Goal: Information Seeking & Learning: Check status

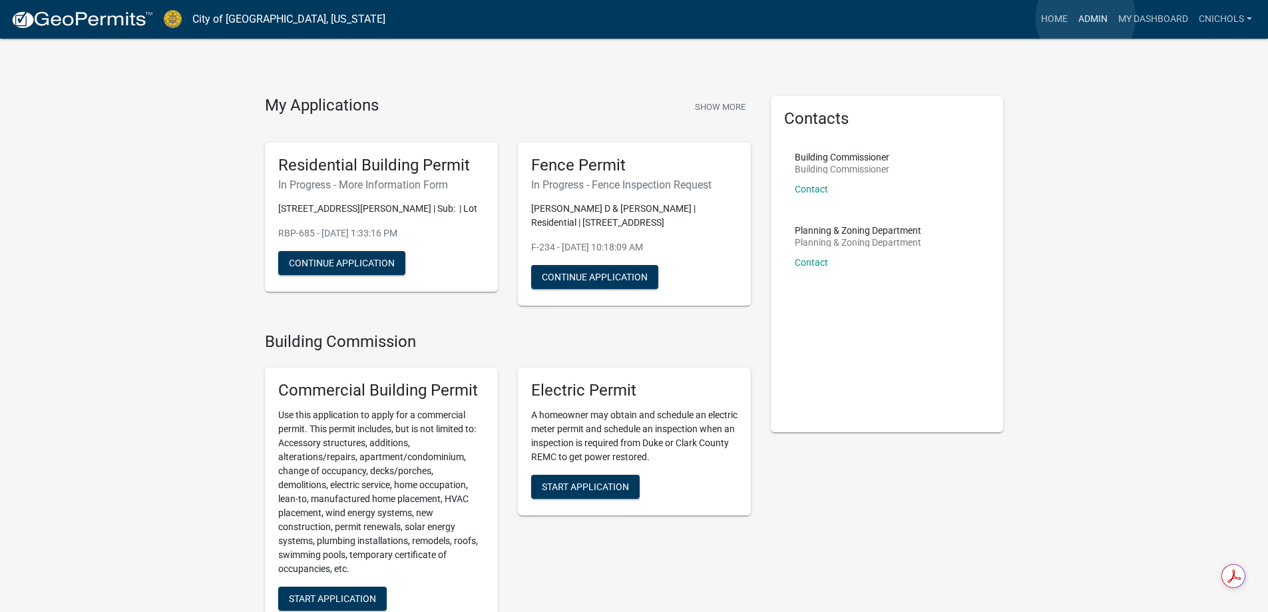
click at [1086, 17] on link "Admin" at bounding box center [1093, 19] width 40 height 25
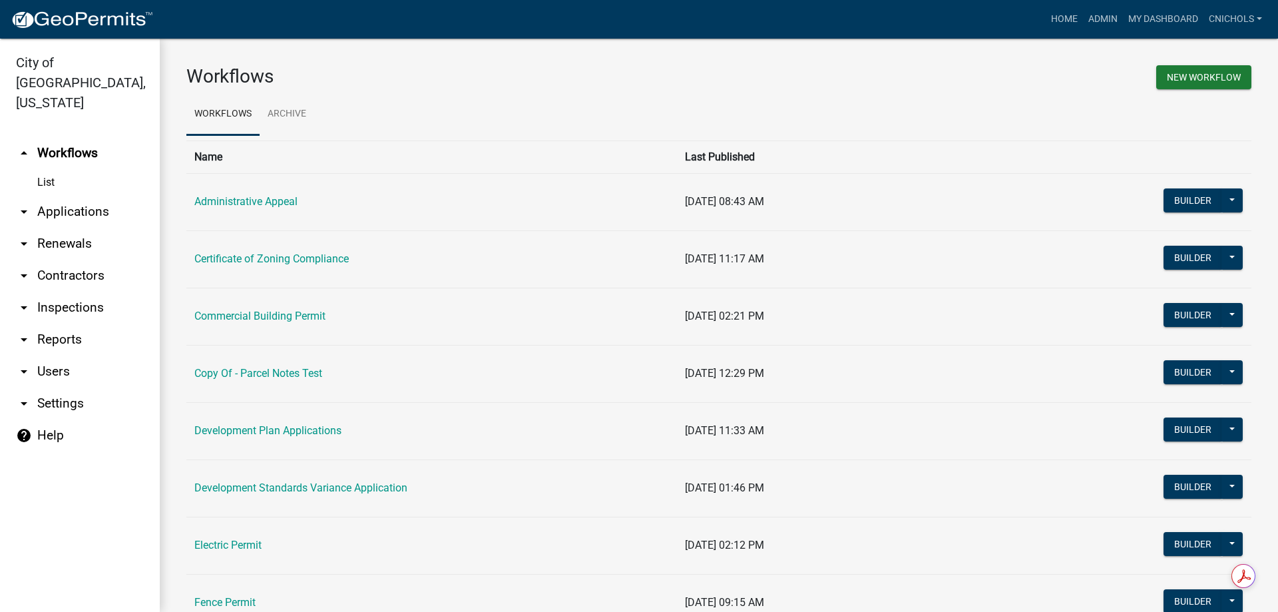
click at [66, 196] on link "arrow_drop_down Applications" at bounding box center [80, 212] width 160 height 32
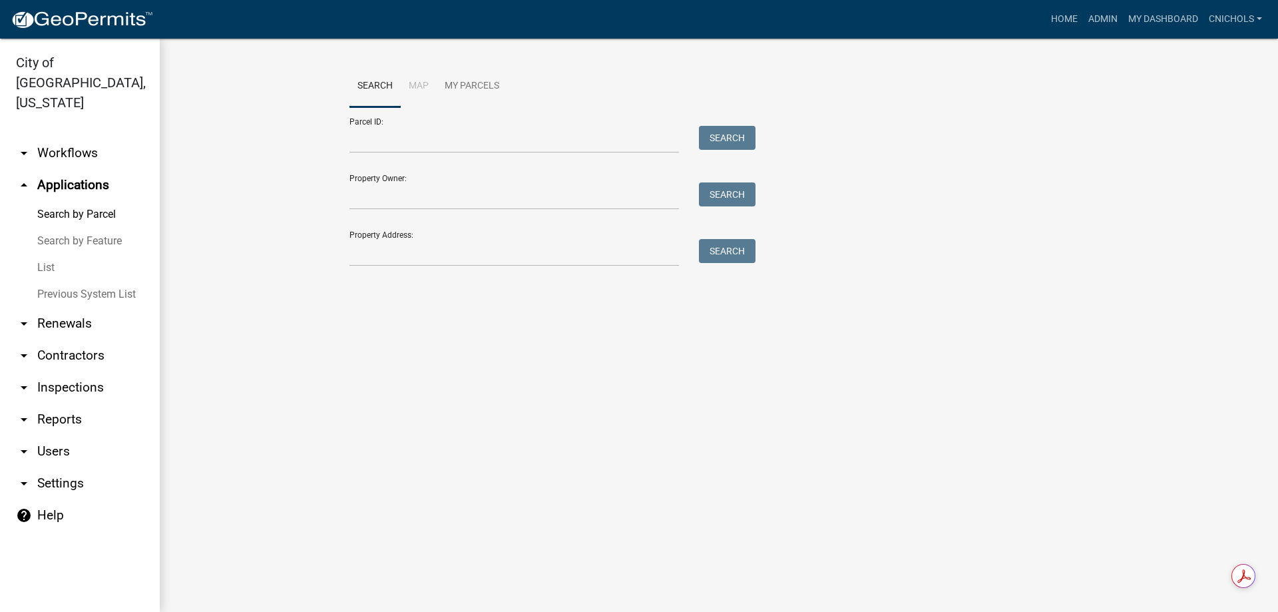
click at [45, 254] on link "List" at bounding box center [80, 267] width 160 height 27
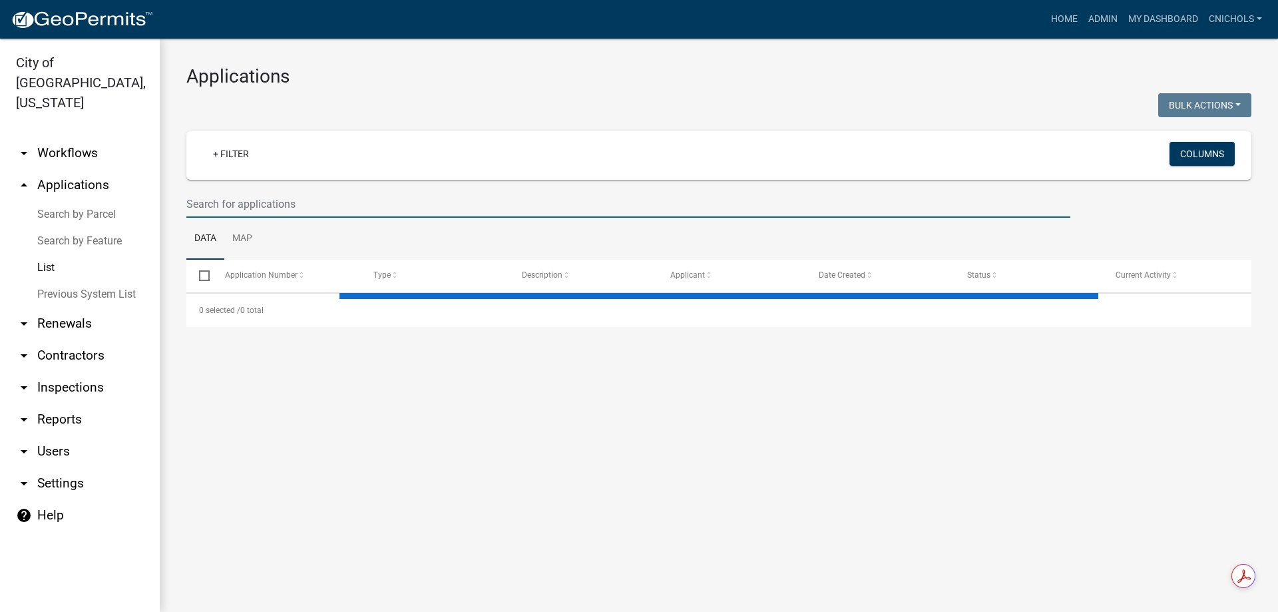
click at [216, 201] on input "text" at bounding box center [628, 203] width 884 height 27
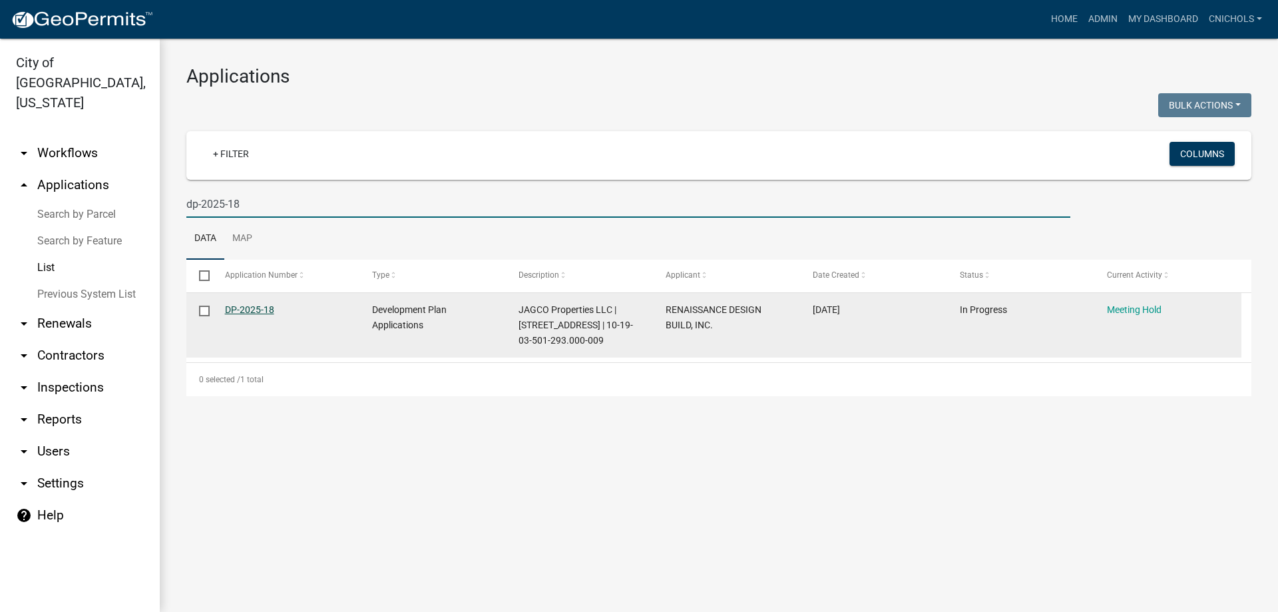
type input "dp-2025-18"
click at [251, 307] on link "DP-2025-18" at bounding box center [249, 309] width 49 height 11
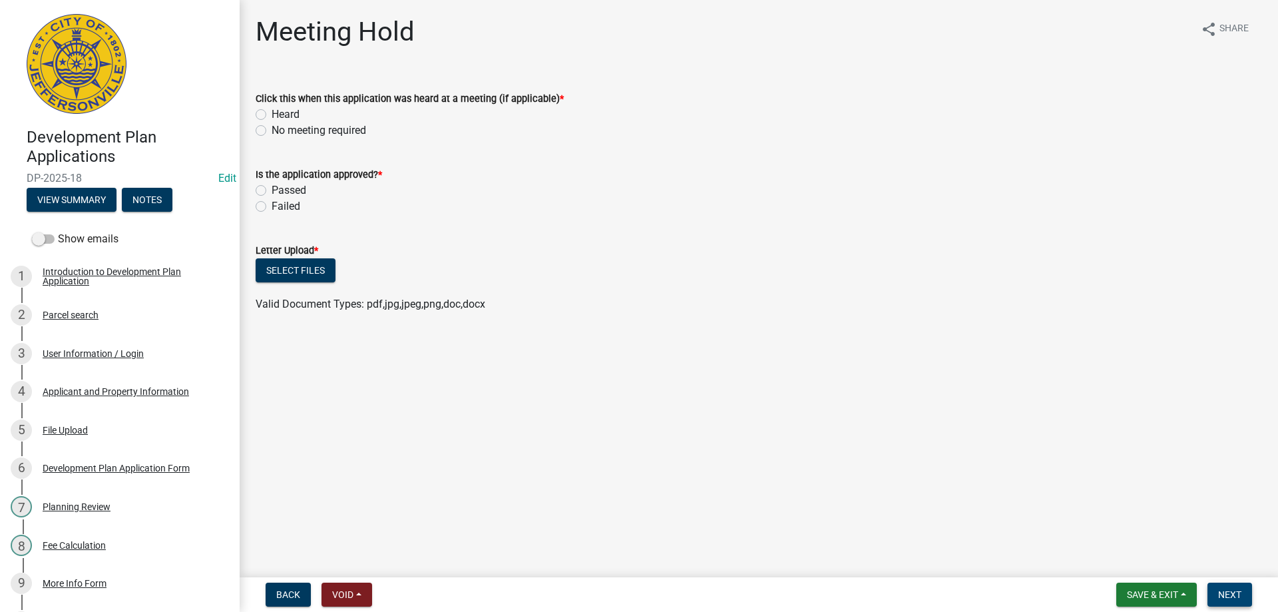
click at [1235, 593] on span "Next" at bounding box center [1229, 594] width 23 height 11
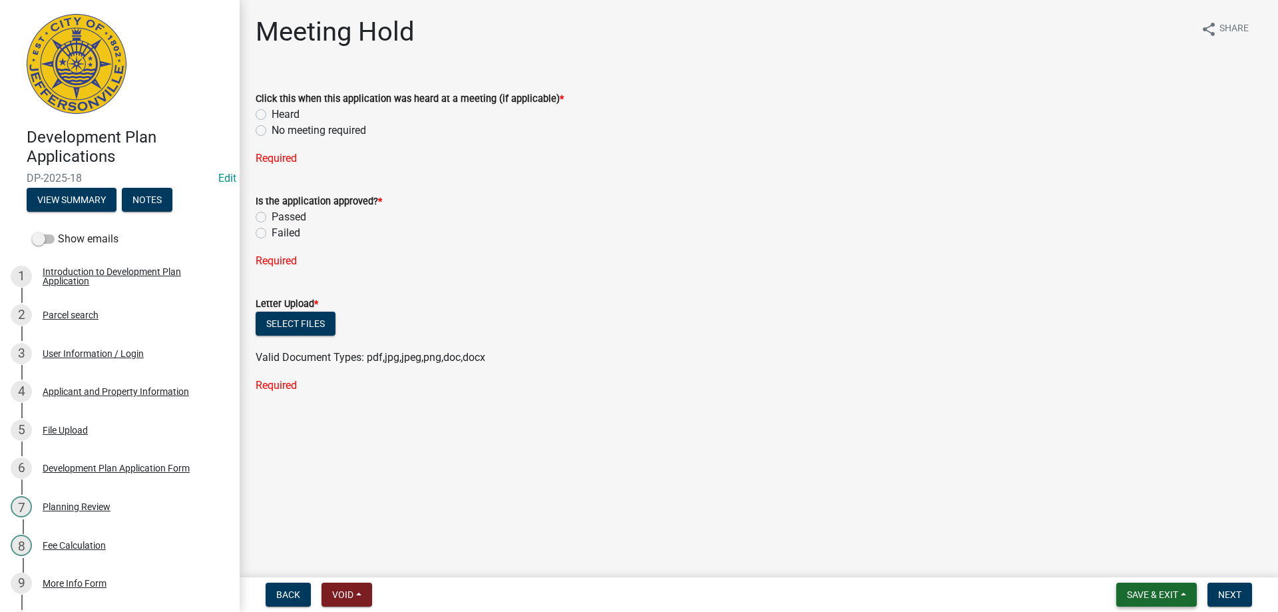
click at [1184, 592] on button "Save & Exit" at bounding box center [1156, 595] width 81 height 24
click at [1137, 563] on button "Save & Exit" at bounding box center [1143, 560] width 107 height 32
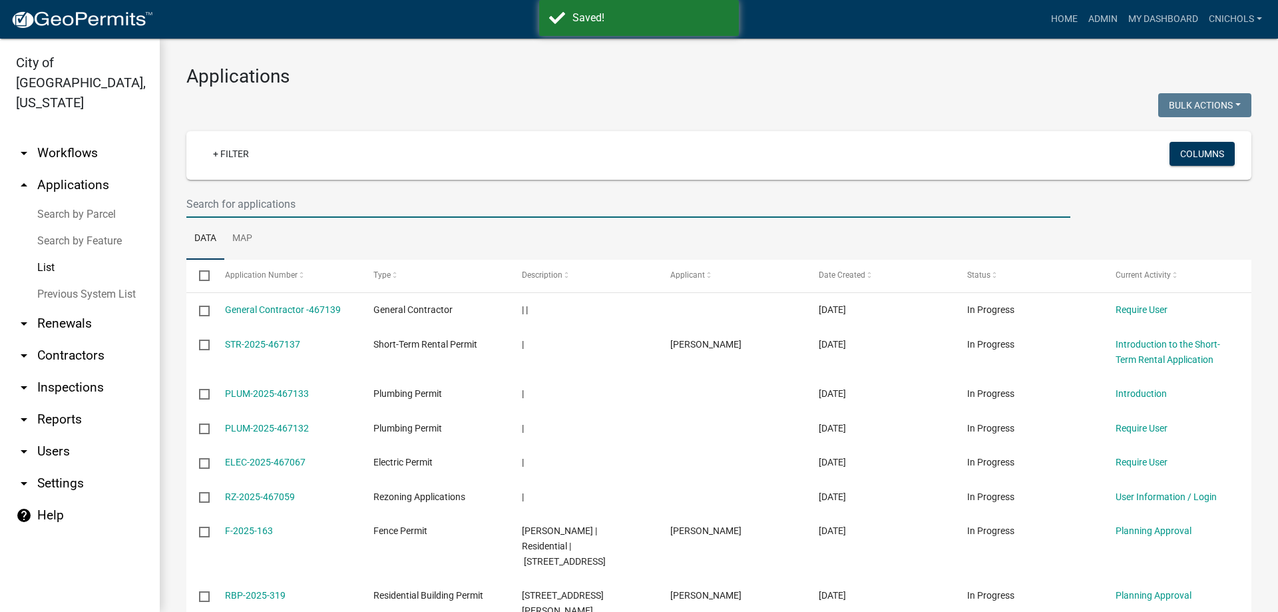
click at [222, 202] on input "text" at bounding box center [628, 203] width 884 height 27
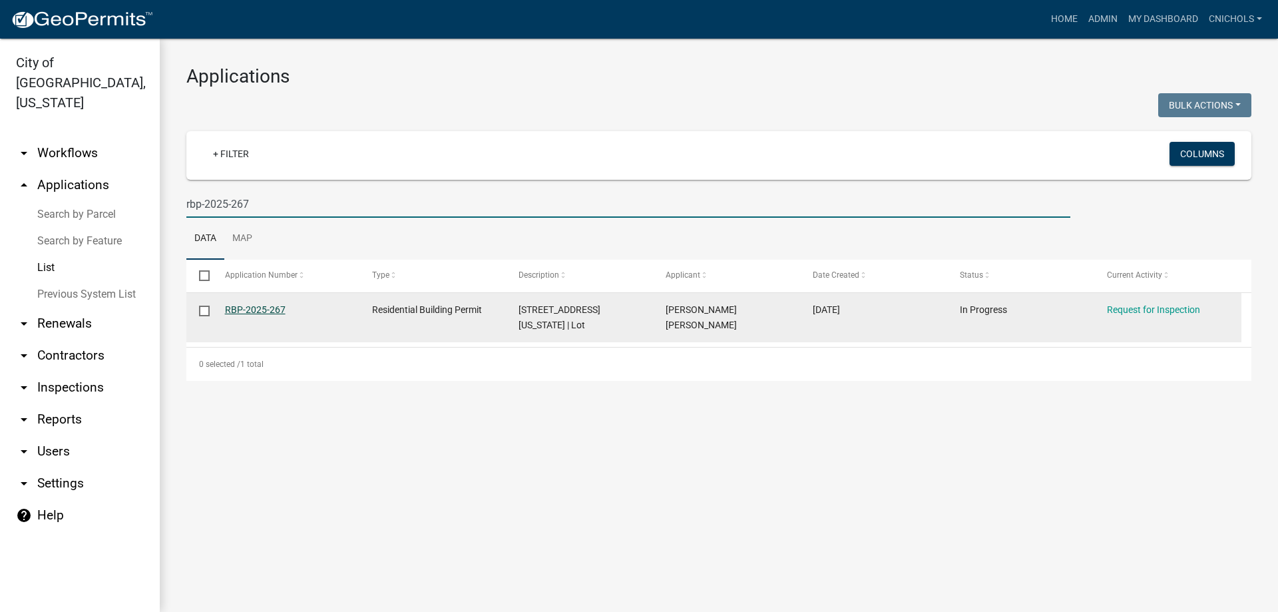
type input "rbp-2025-267"
click at [263, 309] on link "RBP-2025-267" at bounding box center [255, 309] width 61 height 11
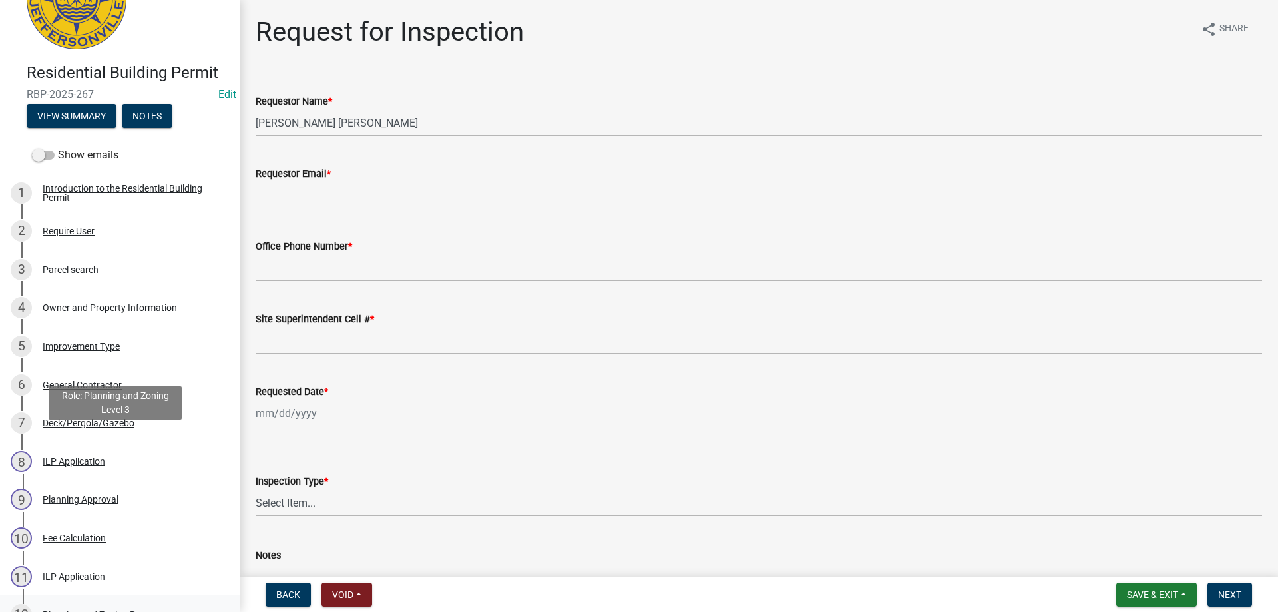
scroll to position [200, 0]
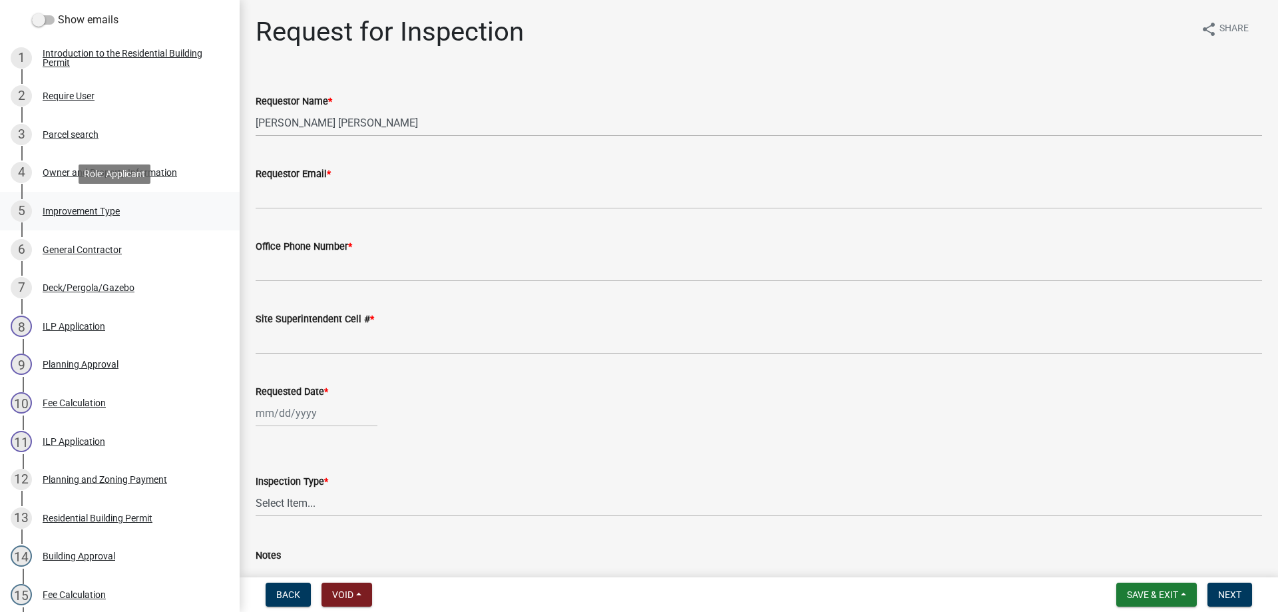
click at [77, 204] on div "5 Improvement Type" at bounding box center [115, 210] width 208 height 21
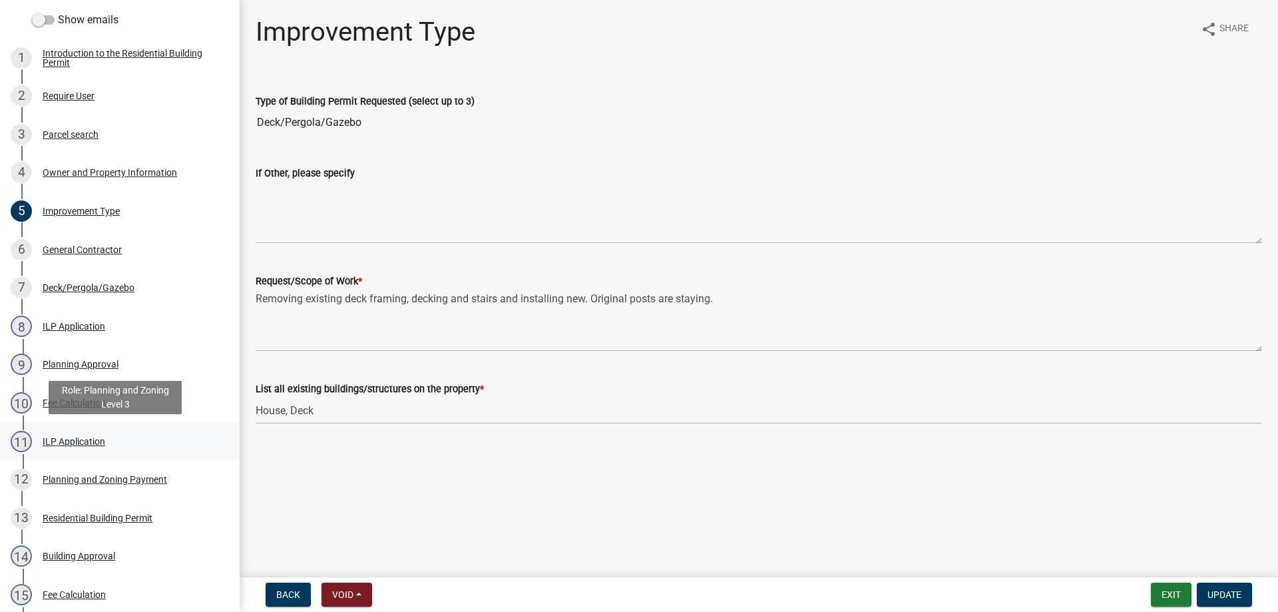
click at [69, 439] on div "ILP Application" at bounding box center [74, 441] width 63 height 9
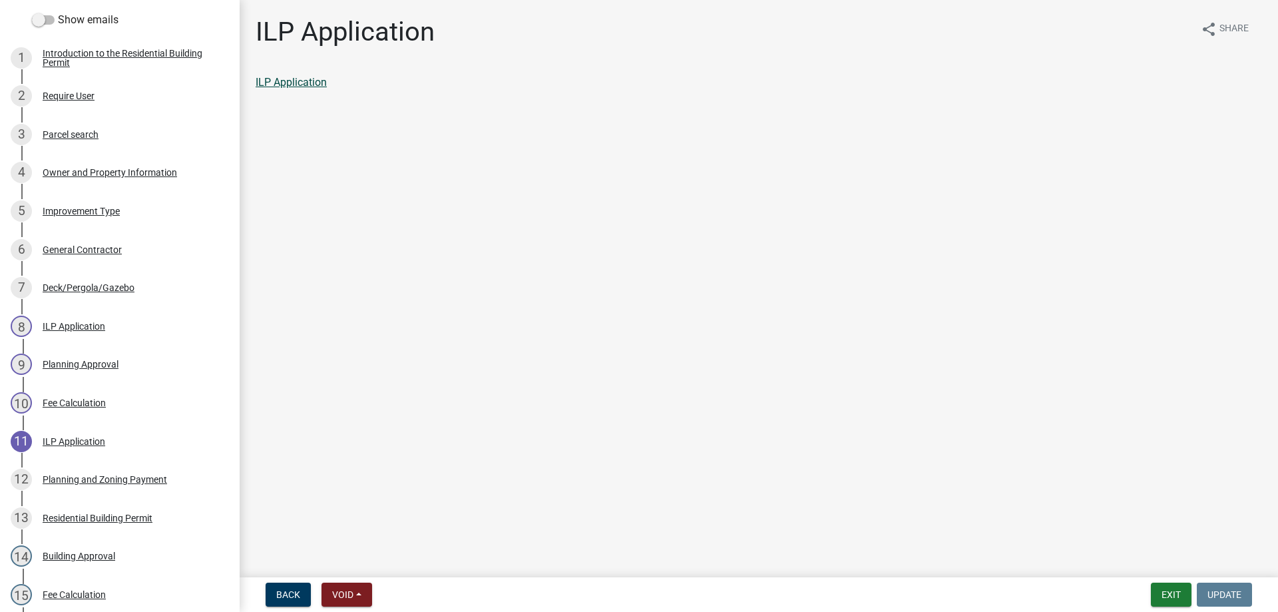
click at [292, 79] on link "ILP Application" at bounding box center [291, 82] width 71 height 13
click at [1167, 589] on button "Exit" at bounding box center [1171, 595] width 41 height 24
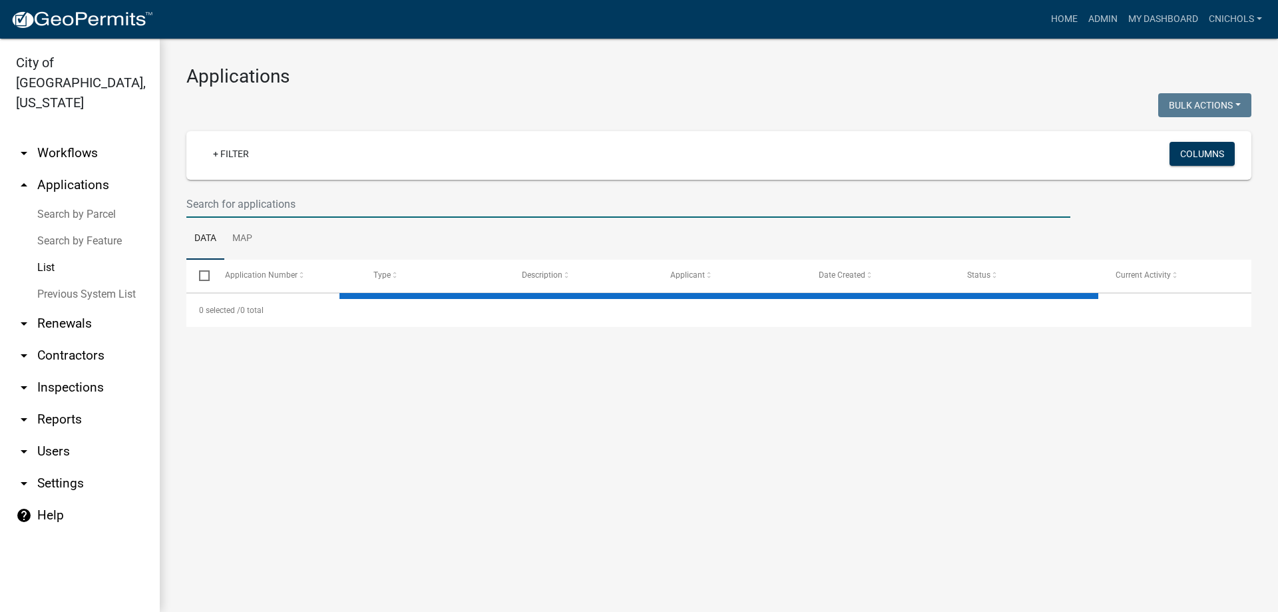
click at [214, 202] on input "text" at bounding box center [628, 203] width 884 height 27
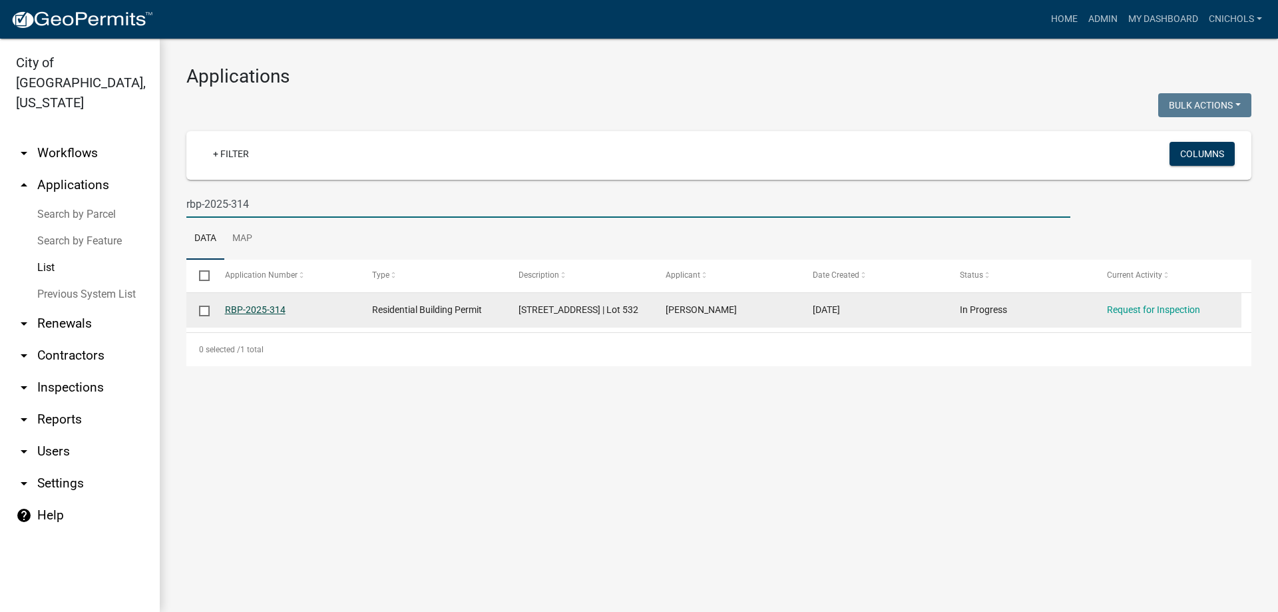
type input "rbp-2025-314"
click at [267, 306] on link "RBP-2025-314" at bounding box center [255, 309] width 61 height 11
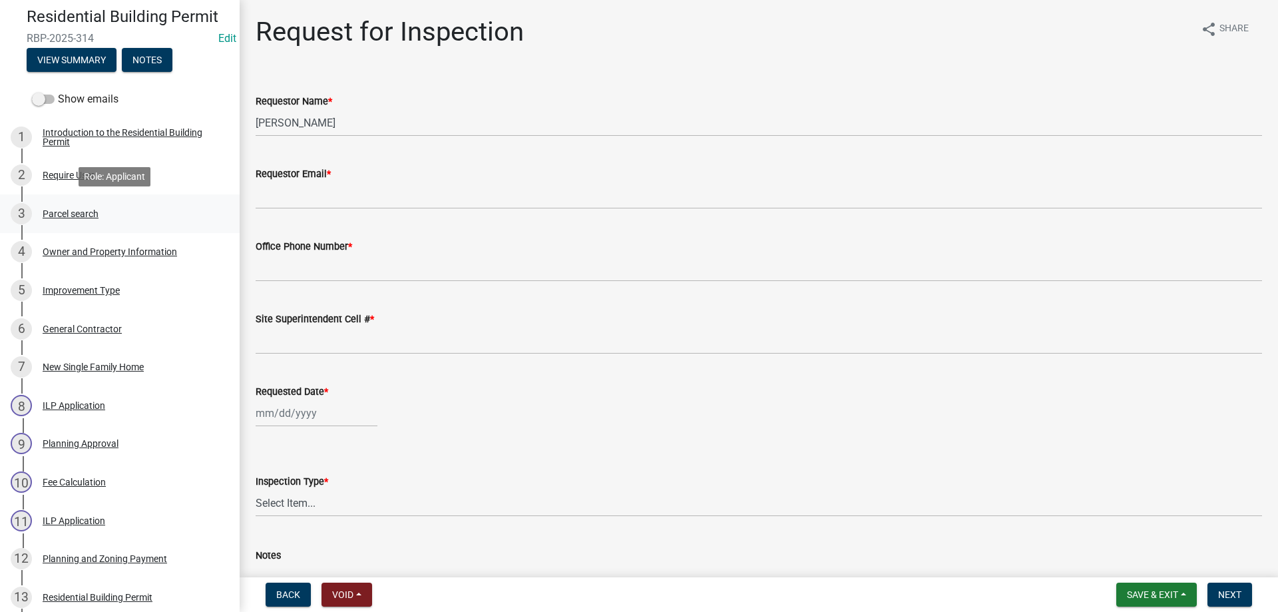
scroll to position [133, 0]
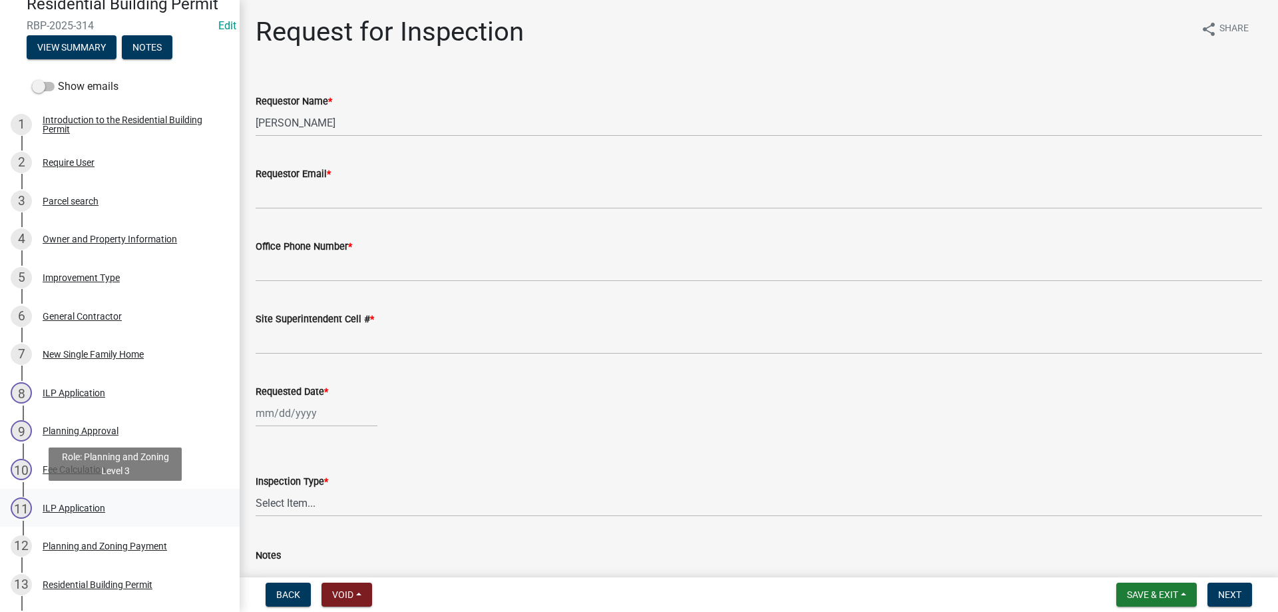
click at [73, 503] on div "ILP Application" at bounding box center [74, 507] width 63 height 9
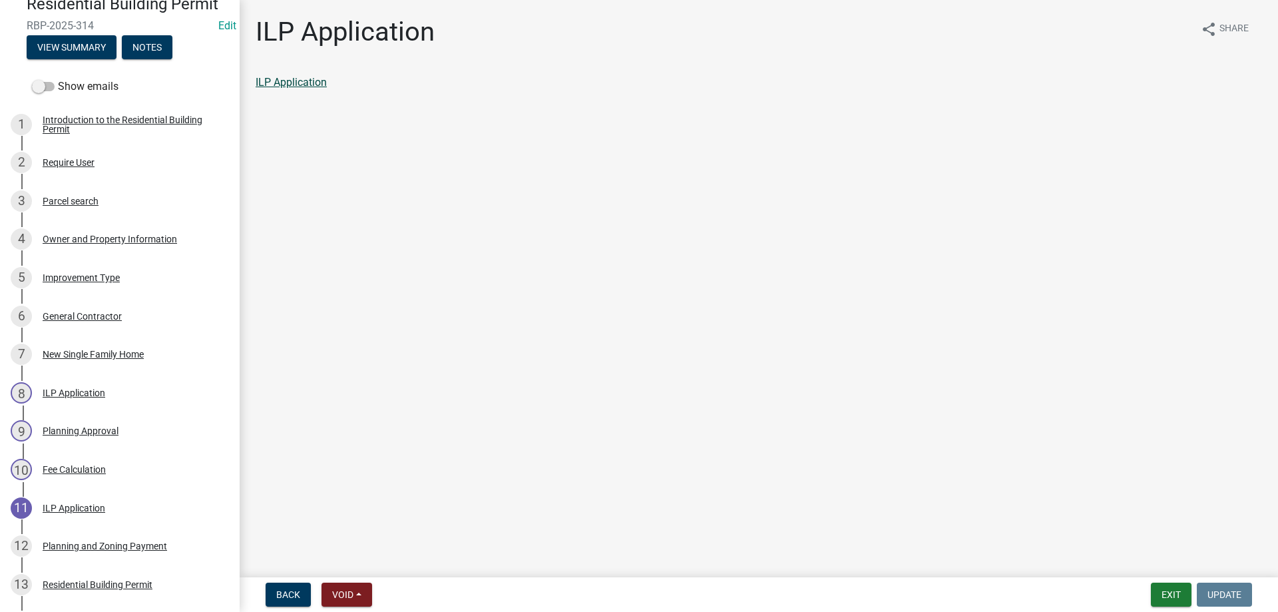
click at [299, 81] on link "ILP Application" at bounding box center [291, 82] width 71 height 13
click at [1173, 596] on button "Exit" at bounding box center [1171, 595] width 41 height 24
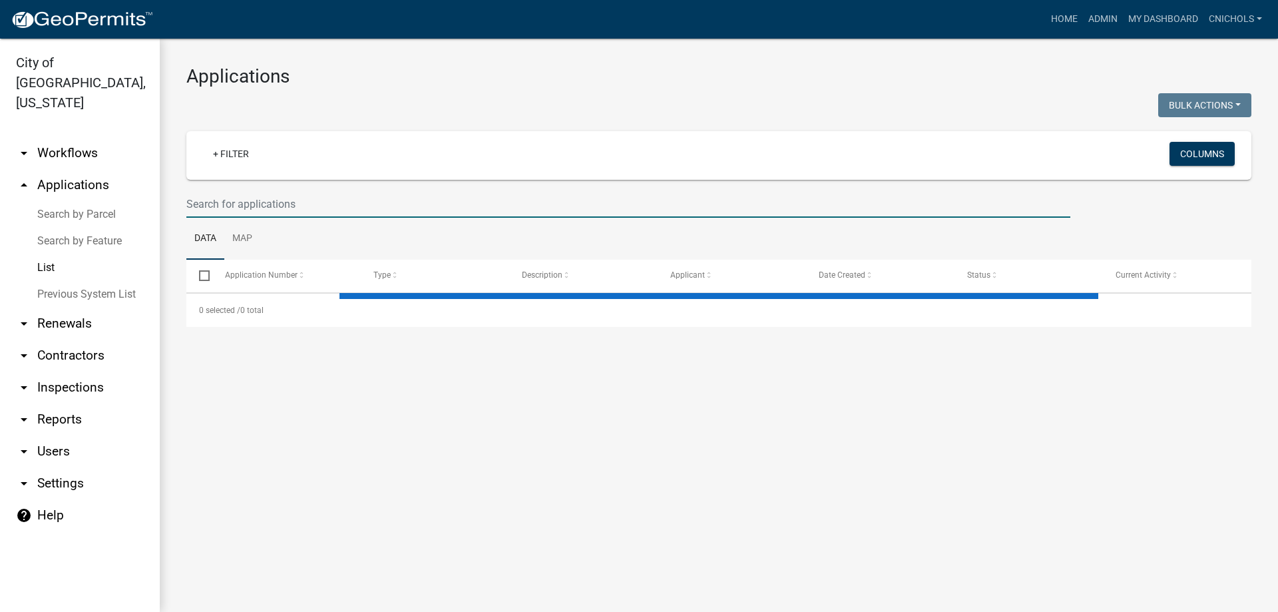
click at [230, 200] on input "text" at bounding box center [628, 203] width 884 height 27
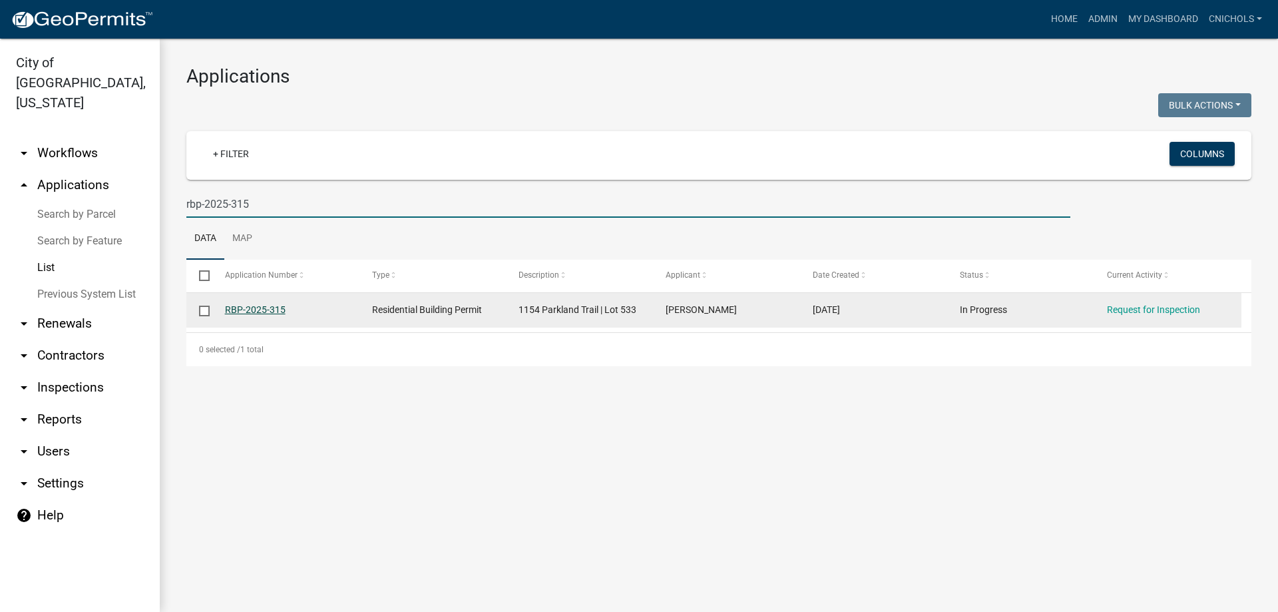
type input "rbp-2025-315"
click at [250, 307] on link "RBP-2025-315" at bounding box center [255, 309] width 61 height 11
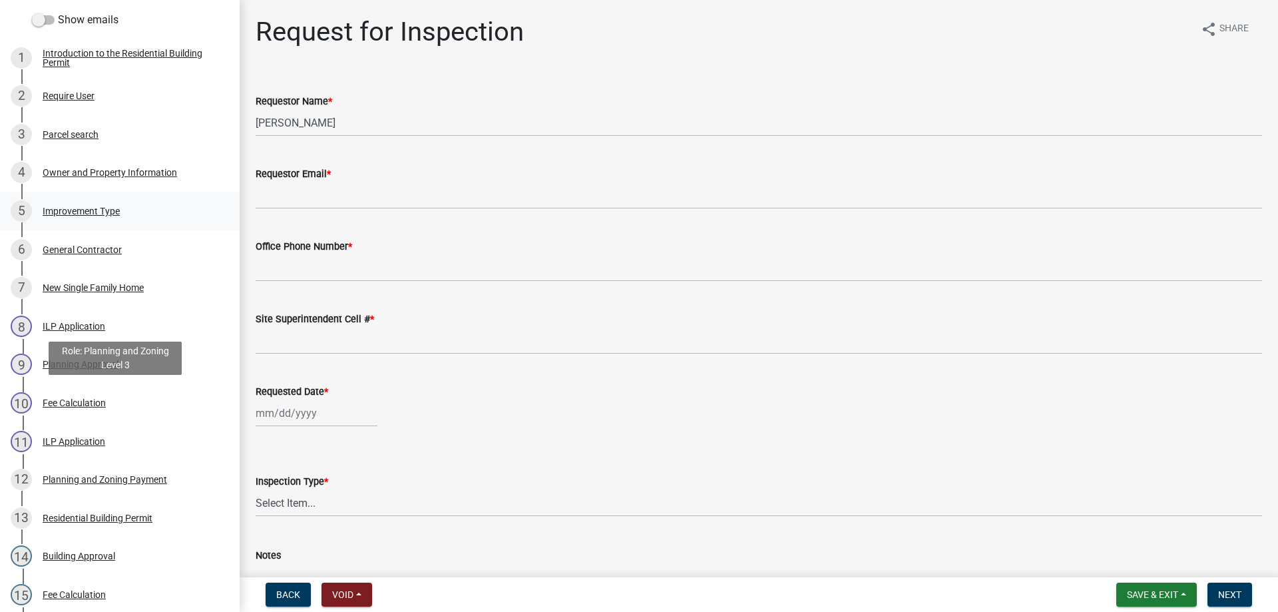
scroll to position [266, 0]
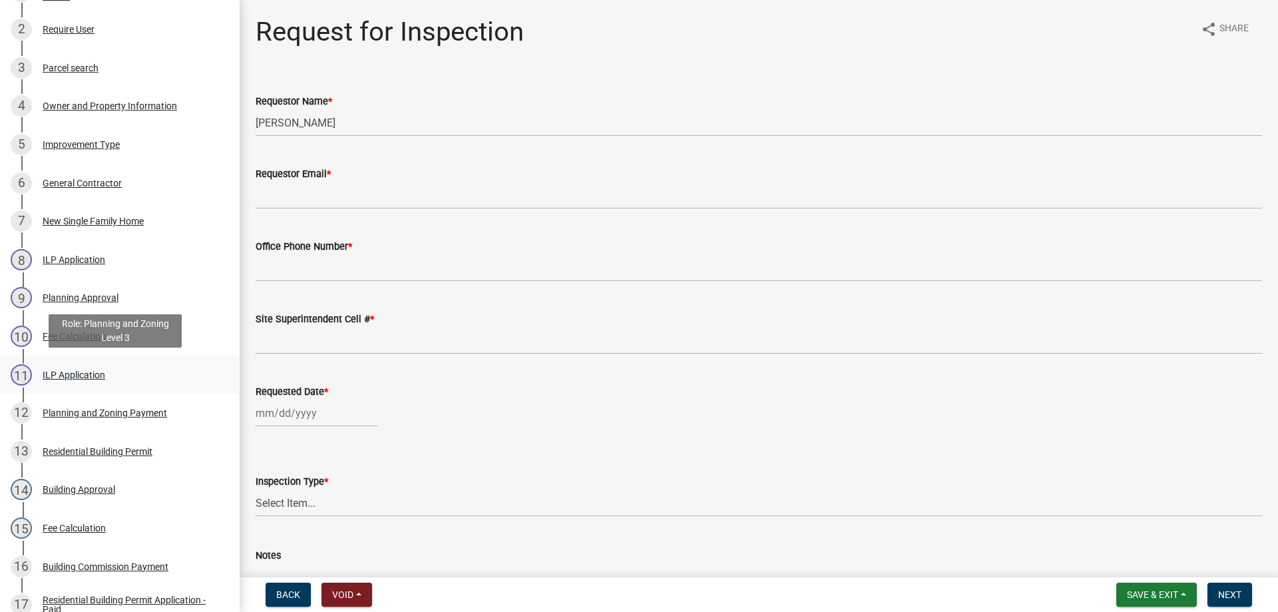
click at [65, 373] on div "ILP Application" at bounding box center [74, 374] width 63 height 9
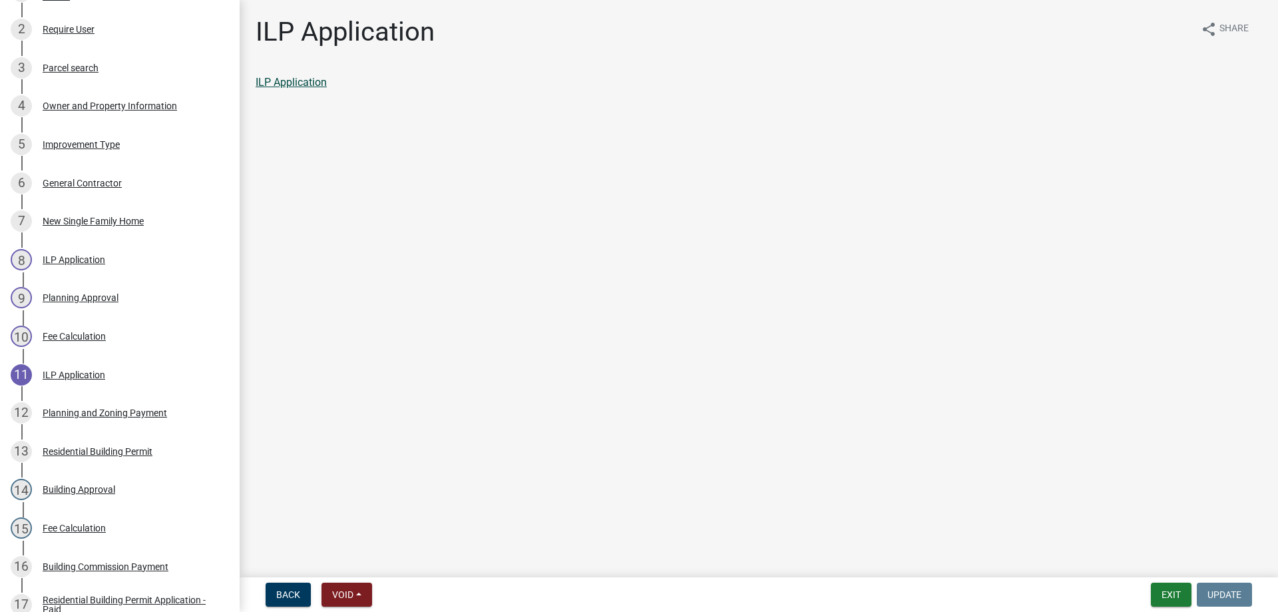
click at [304, 81] on link "ILP Application" at bounding box center [291, 82] width 71 height 13
click at [1166, 589] on button "Exit" at bounding box center [1171, 595] width 41 height 24
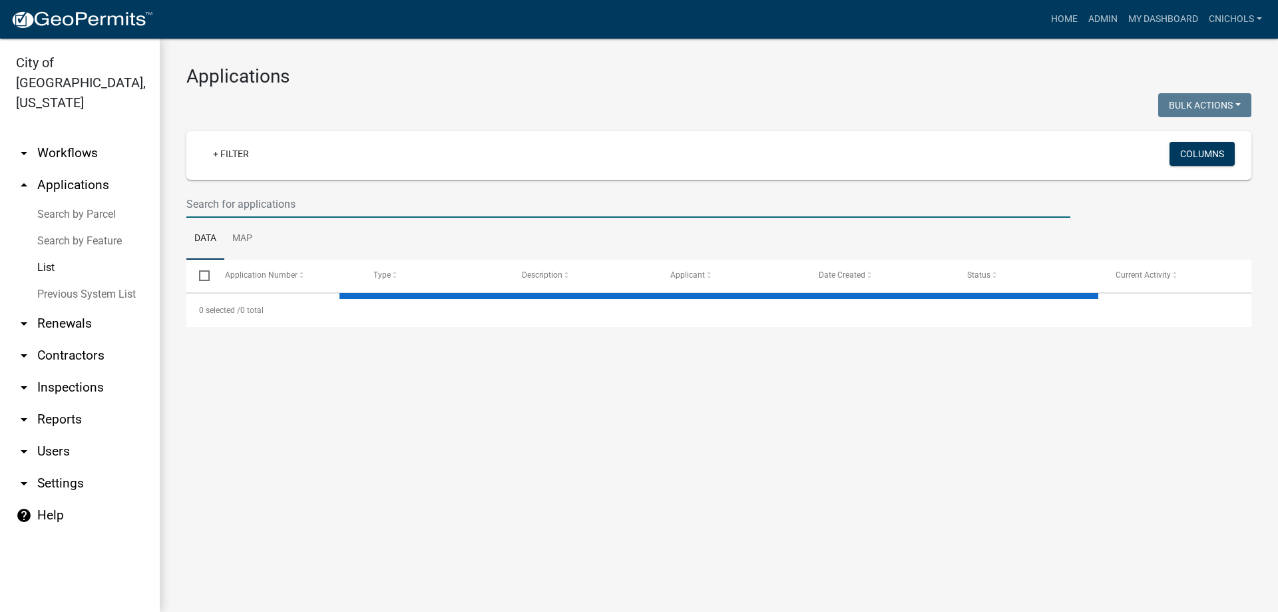
click at [222, 204] on input "text" at bounding box center [628, 203] width 884 height 27
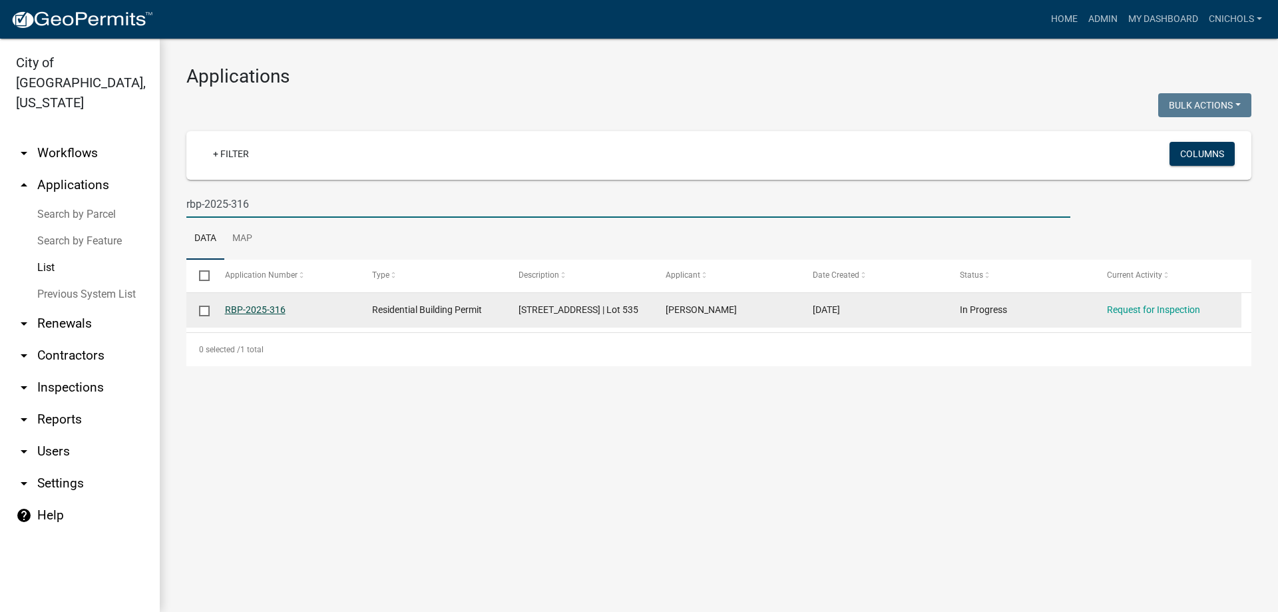
type input "rbp-2025-316"
click at [254, 307] on link "RBP-2025-316" at bounding box center [255, 309] width 61 height 11
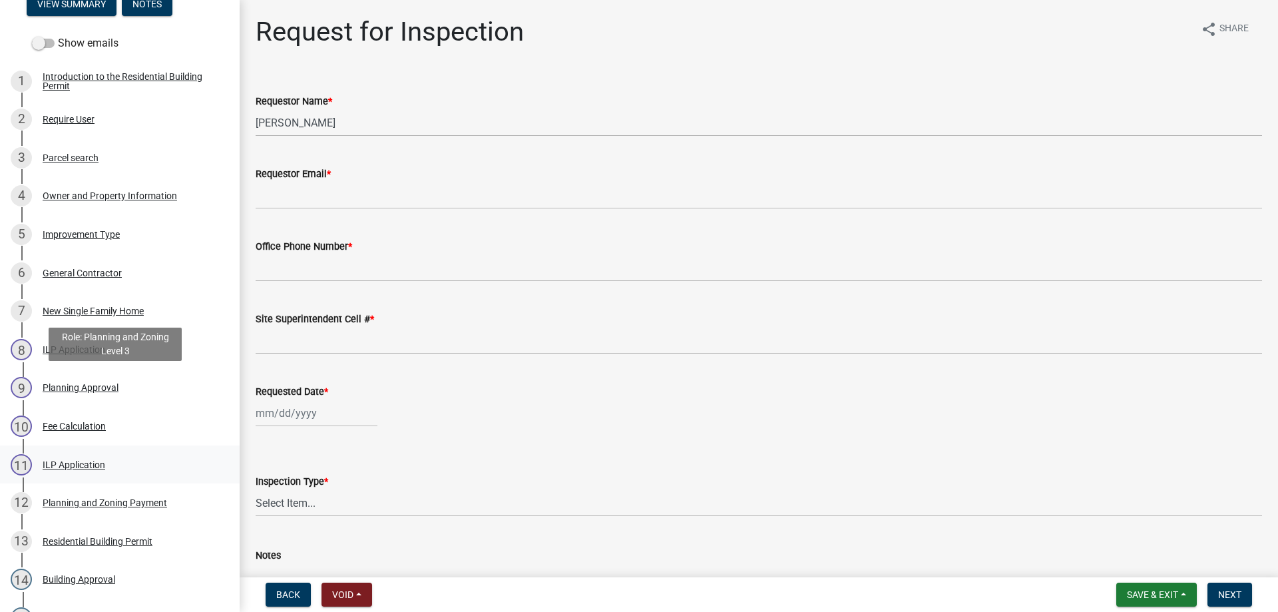
scroll to position [200, 0]
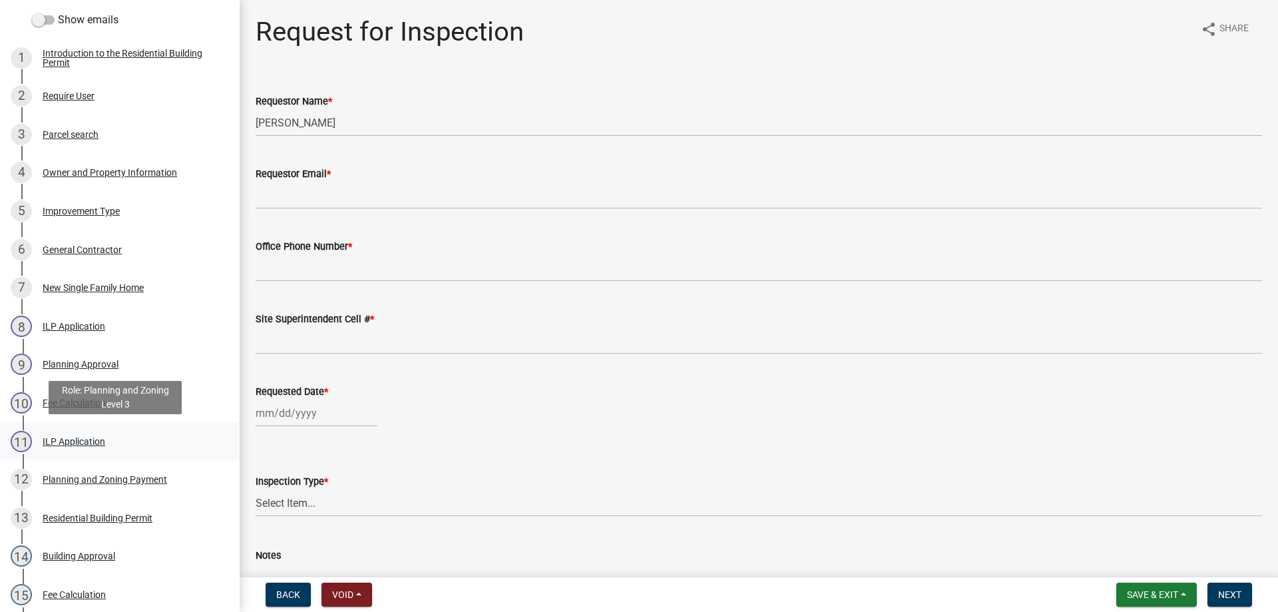
click at [69, 438] on div "ILP Application" at bounding box center [74, 441] width 63 height 9
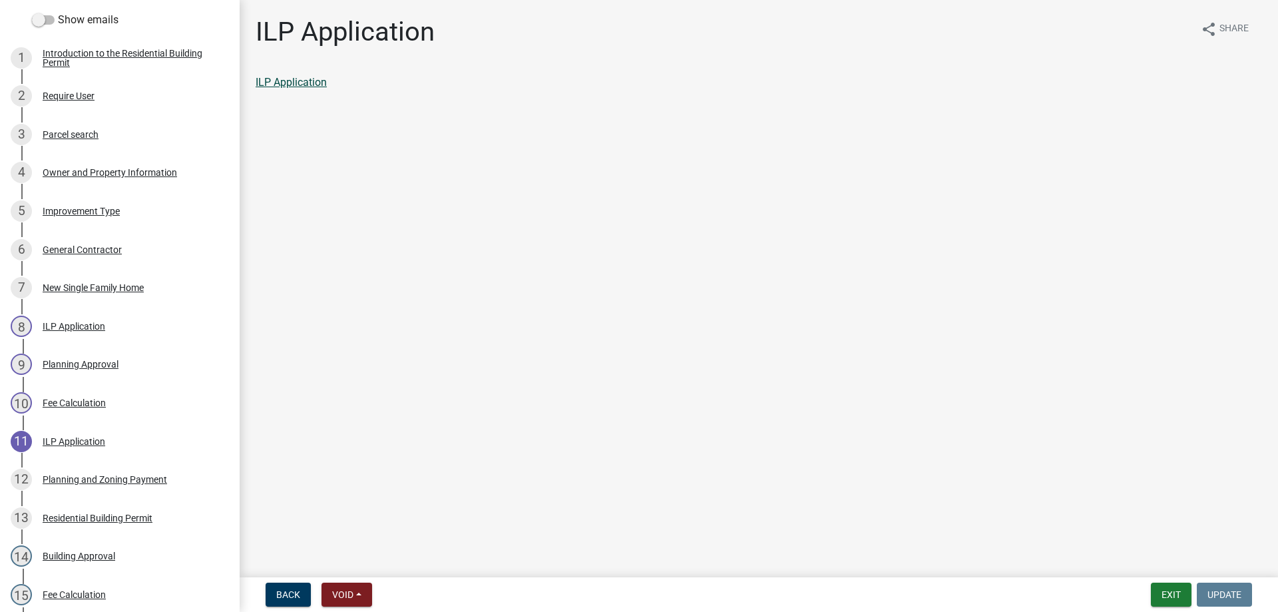
click at [296, 78] on link "ILP Application" at bounding box center [291, 82] width 71 height 13
click at [1162, 593] on button "Exit" at bounding box center [1171, 595] width 41 height 24
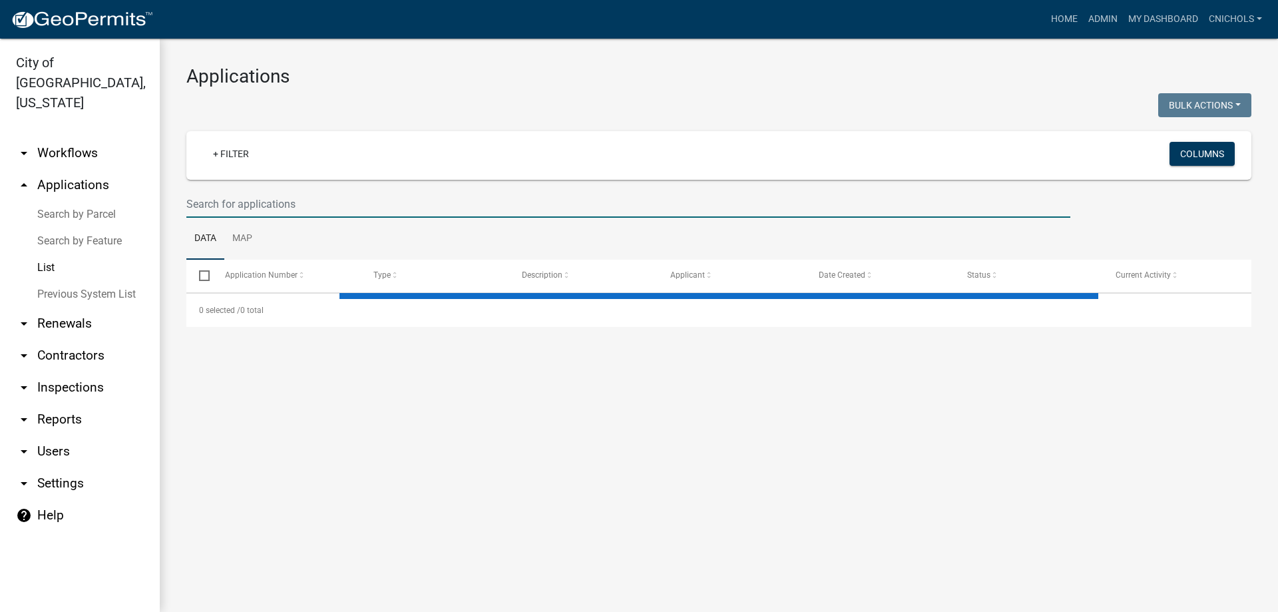
click at [204, 194] on input "text" at bounding box center [628, 203] width 884 height 27
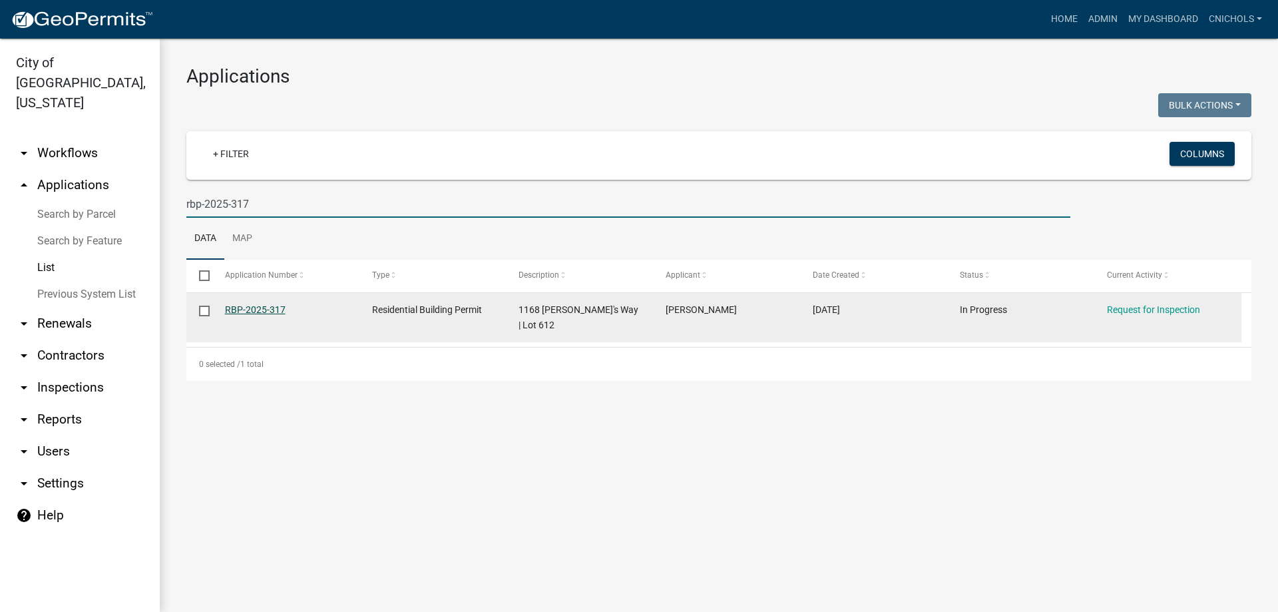
type input "rbp-2025-317"
click at [258, 310] on link "RBP-2025-317" at bounding box center [255, 309] width 61 height 11
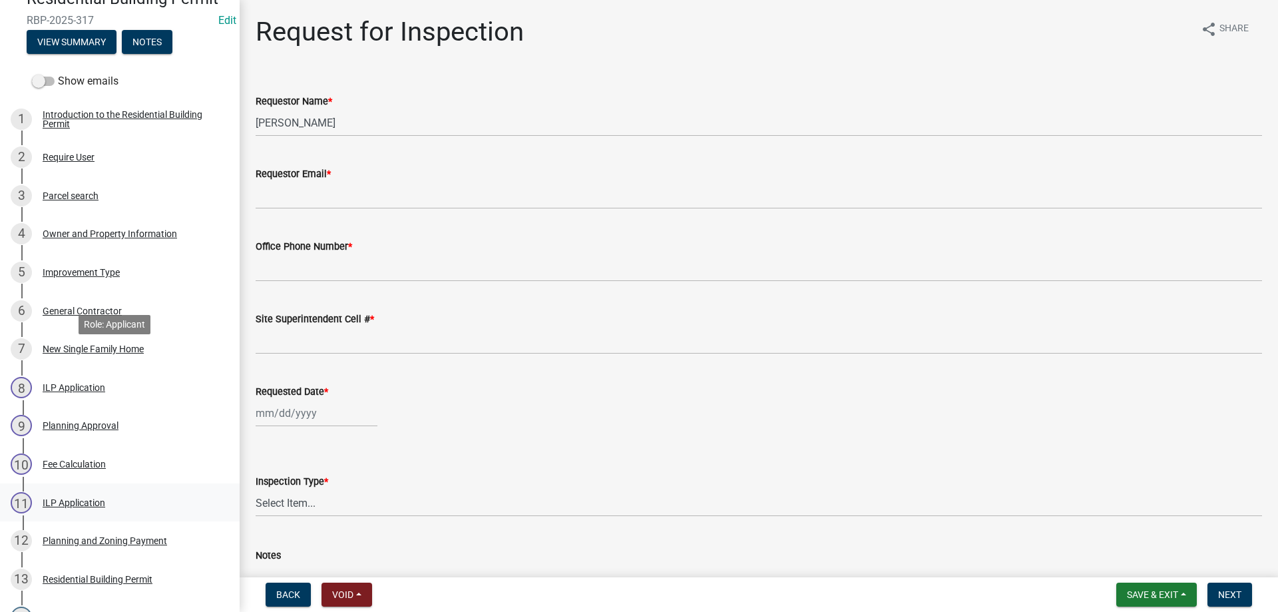
scroll to position [200, 0]
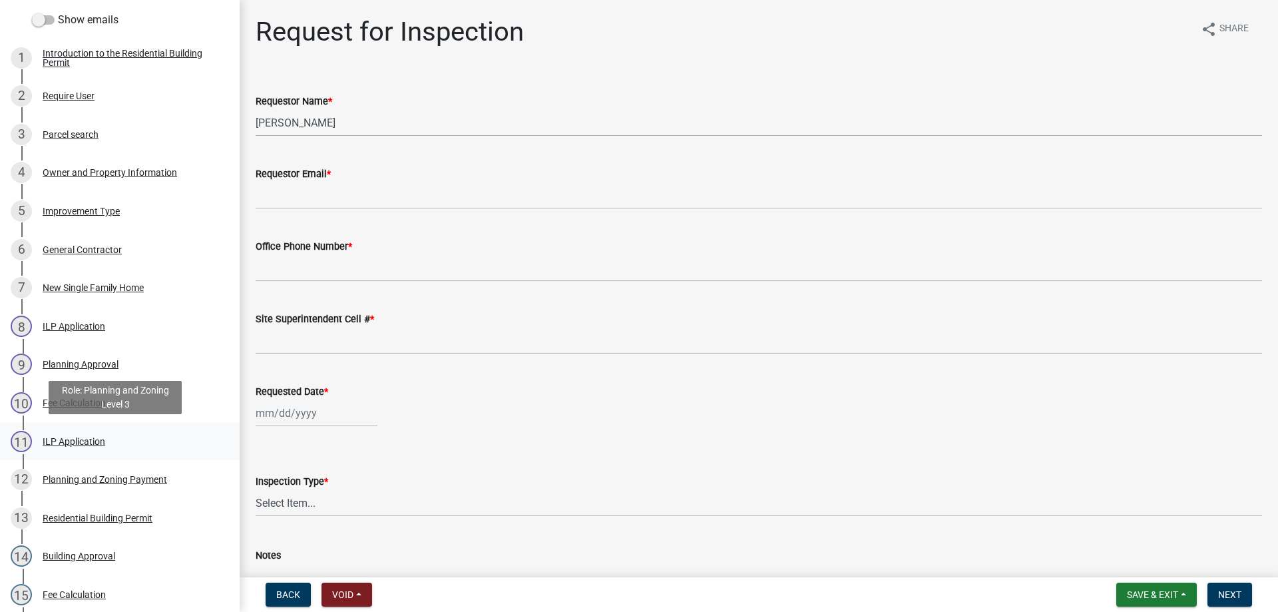
click at [72, 439] on div "ILP Application" at bounding box center [74, 441] width 63 height 9
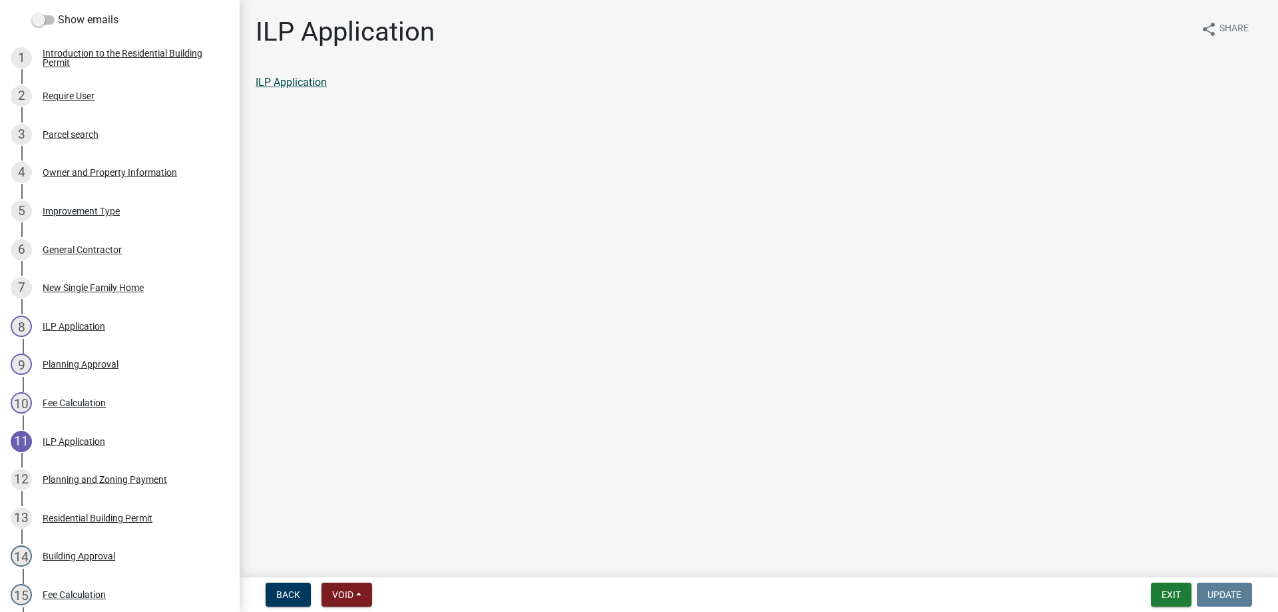
click at [301, 81] on link "ILP Application" at bounding box center [291, 82] width 71 height 13
click at [1167, 592] on button "Exit" at bounding box center [1171, 595] width 41 height 24
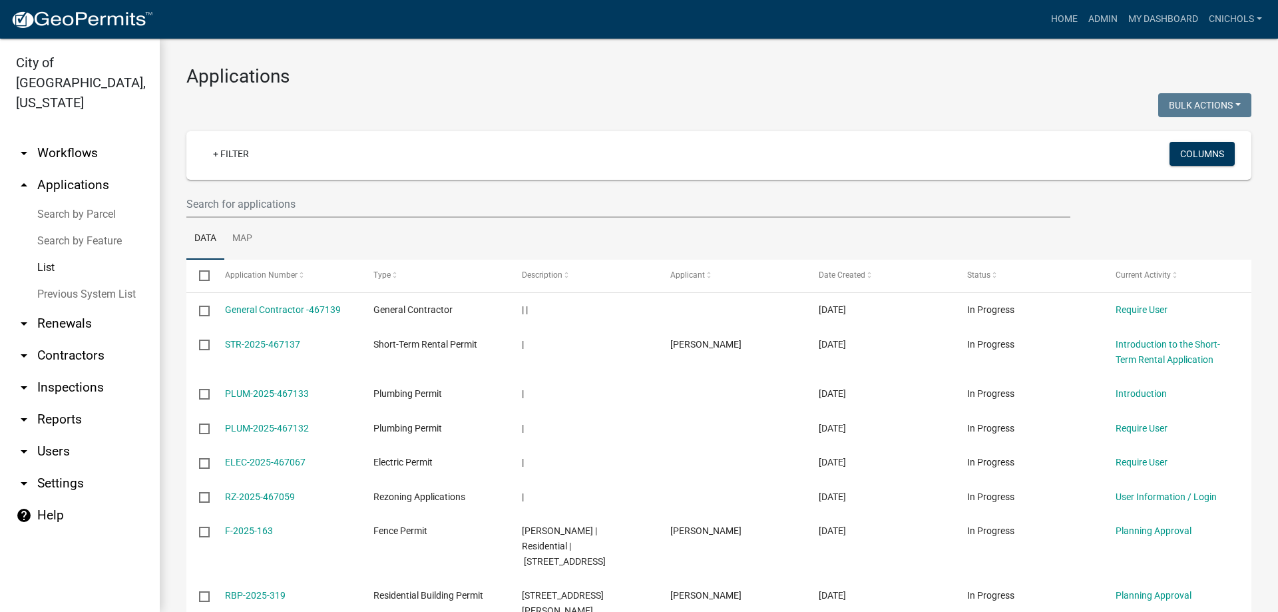
click at [58, 403] on link "arrow_drop_down Reports" at bounding box center [80, 419] width 160 height 32
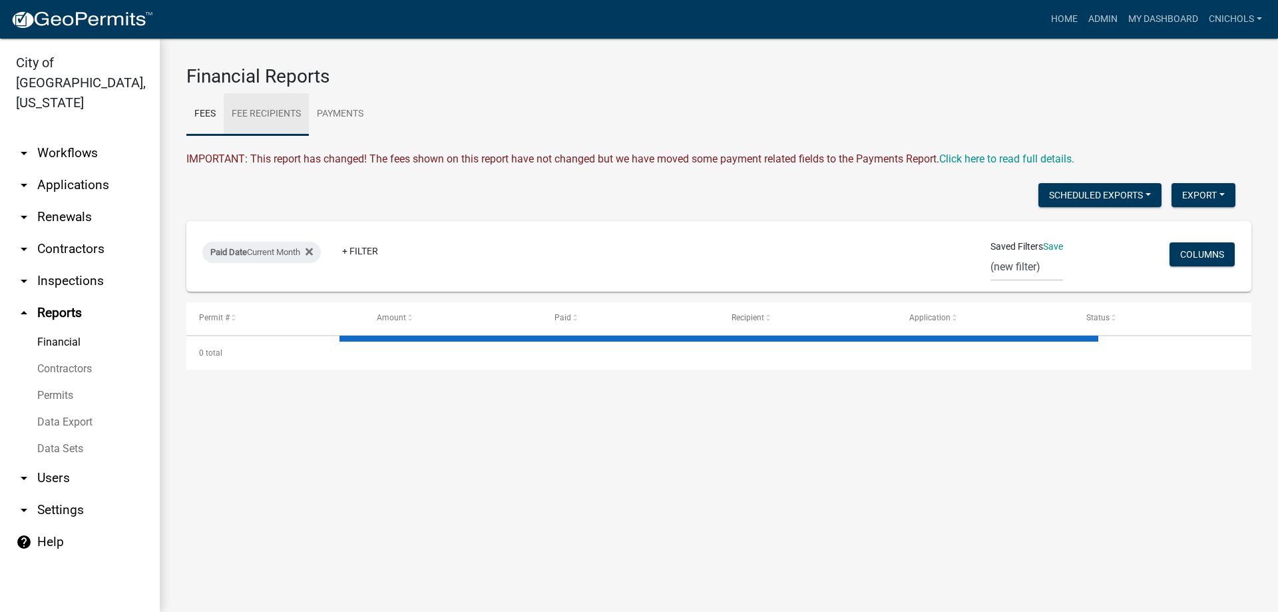
click at [262, 107] on link "Fee Recipients" at bounding box center [266, 114] width 85 height 43
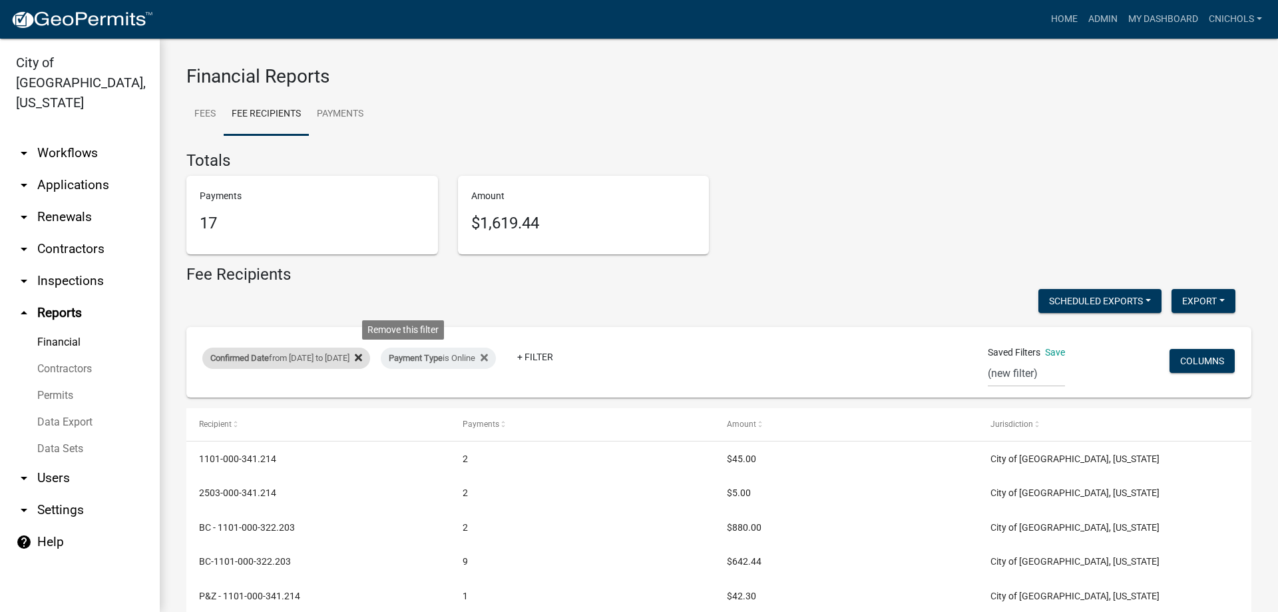
click at [362, 355] on icon at bounding box center [358, 357] width 7 height 11
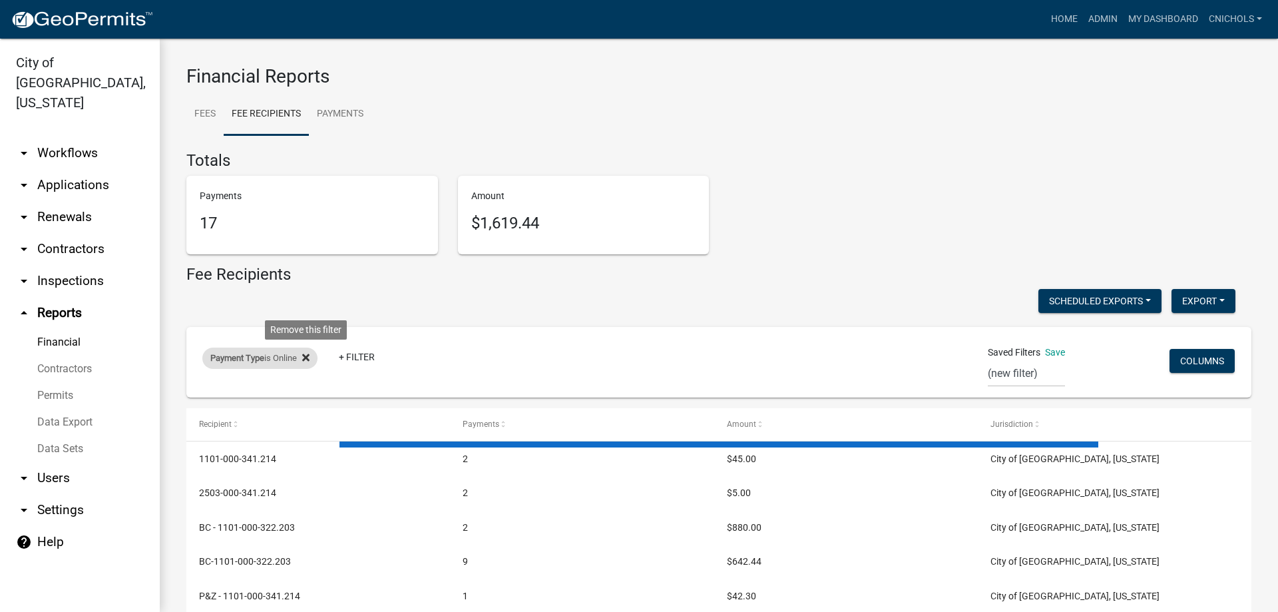
click at [307, 355] on icon at bounding box center [305, 357] width 7 height 7
click at [239, 357] on link "+ Filter" at bounding box center [230, 361] width 57 height 24
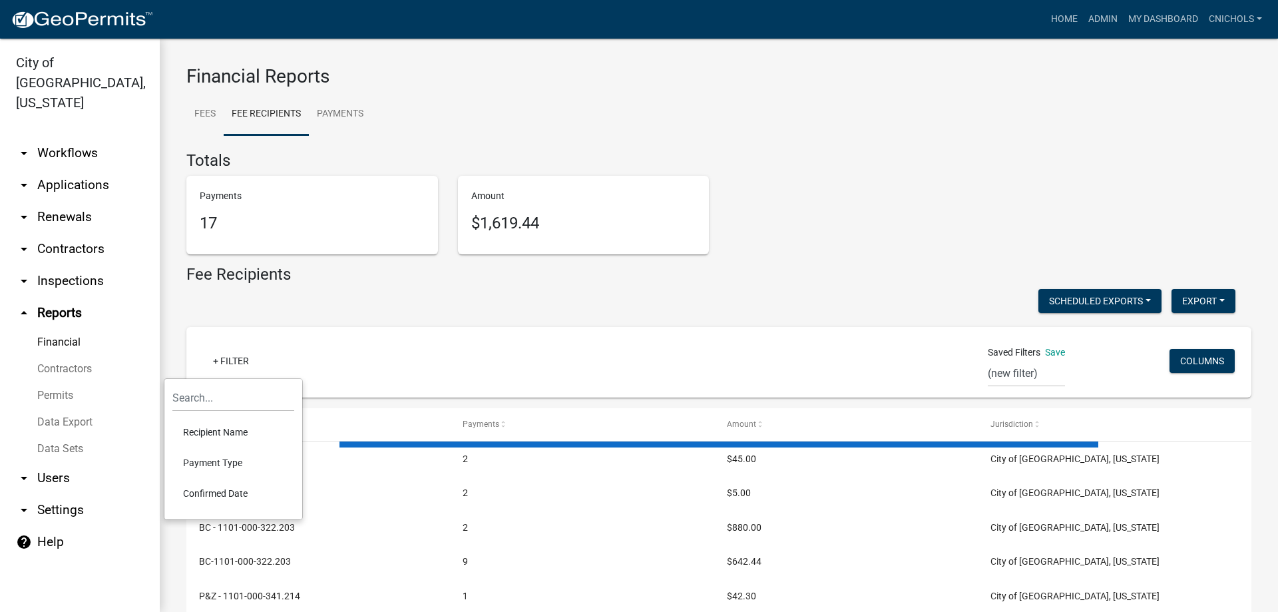
click at [214, 489] on li "Confirmed Date" at bounding box center [233, 493] width 122 height 31
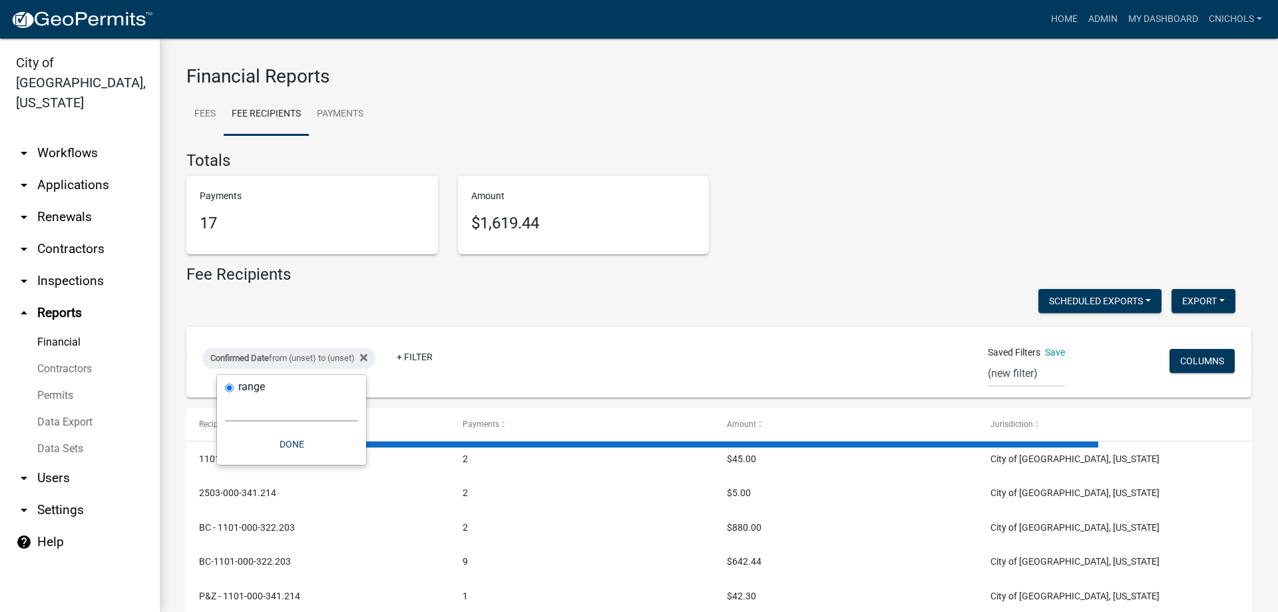
click at [247, 413] on select "[DATE] [DATE] Current Week Previous Week Current Month Last Month Current Calen…" at bounding box center [291, 407] width 133 height 27
select select "custom"
click at [225, 394] on select "[DATE] [DATE] Current Week Previous Week Current Month Last Month Current Calen…" at bounding box center [291, 407] width 133 height 27
click at [350, 463] on input "date" at bounding box center [291, 464] width 133 height 27
type input "[DATE]"
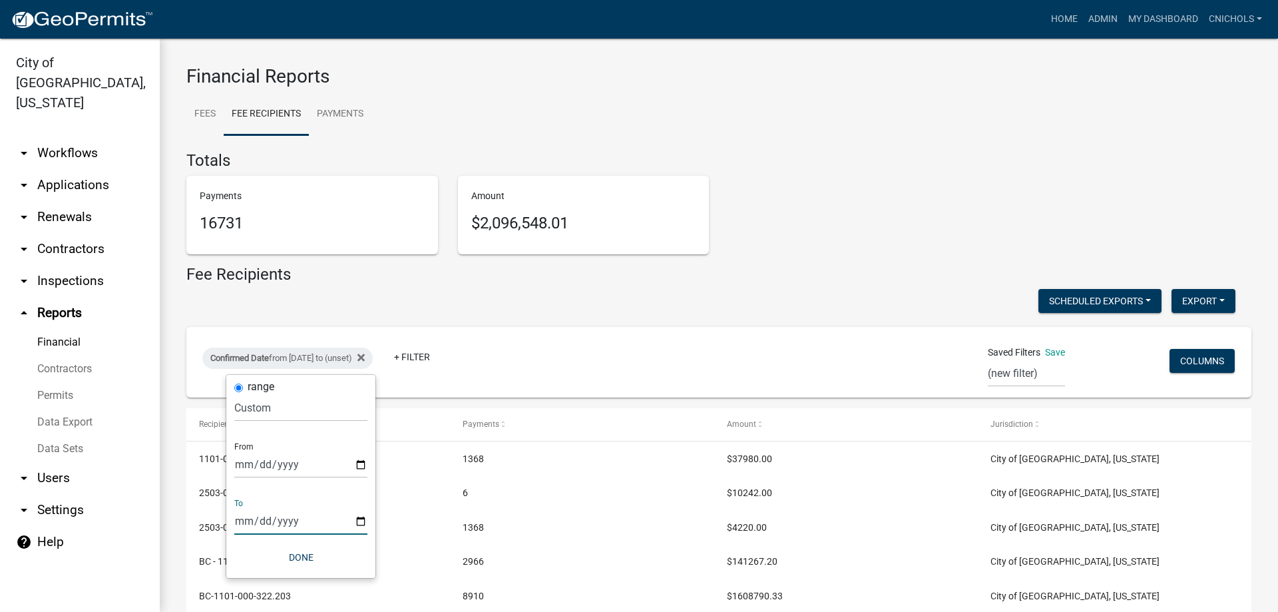
click at [358, 517] on input "date" at bounding box center [300, 520] width 133 height 27
type input "[DATE]"
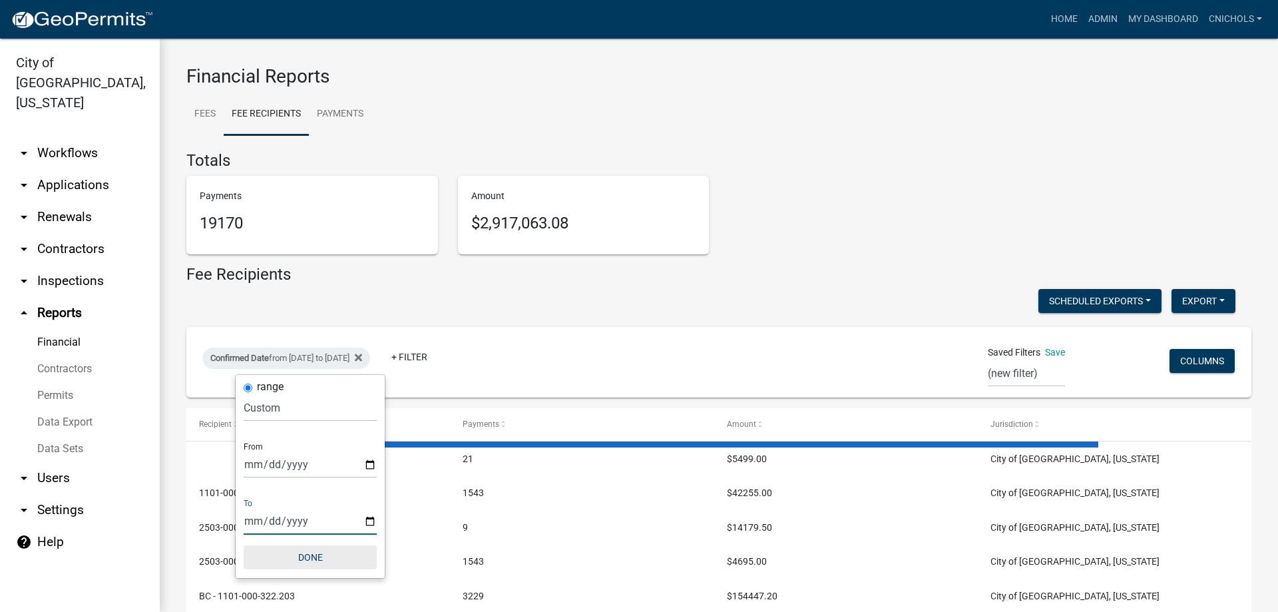
click at [303, 550] on button "Done" at bounding box center [310, 557] width 133 height 24
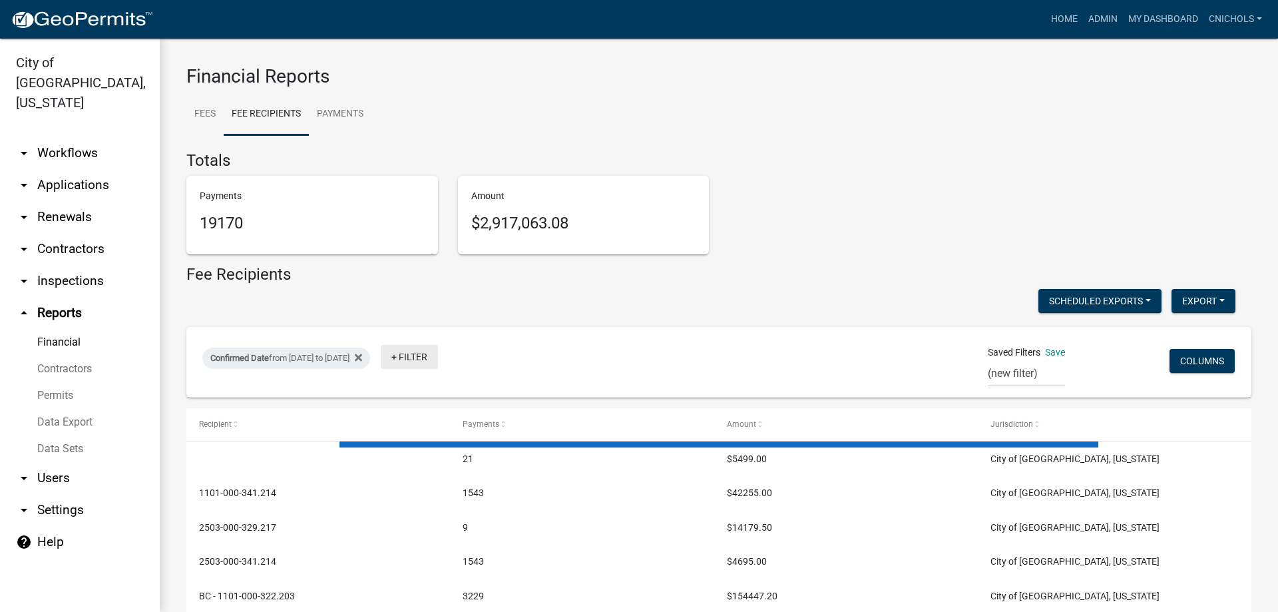
click at [438, 358] on link "+ Filter" at bounding box center [409, 357] width 57 height 24
click at [434, 455] on li "Payment Type" at bounding box center [460, 458] width 122 height 31
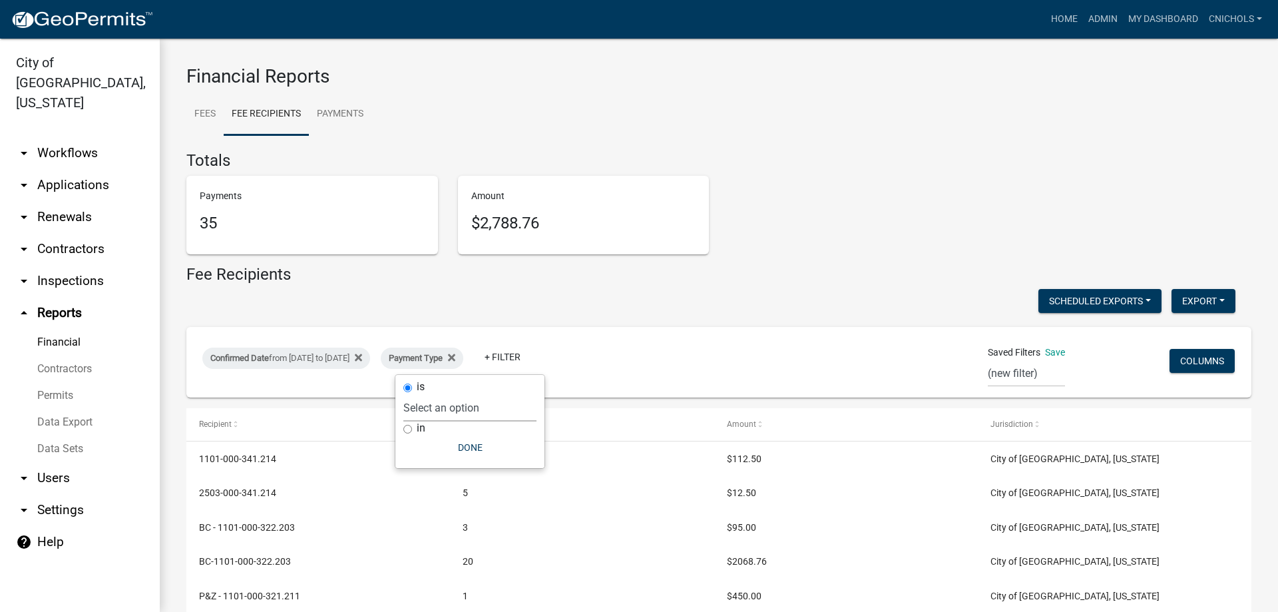
click at [434, 409] on select "Select an option Online CreditCardPOS Check Cash" at bounding box center [469, 407] width 133 height 27
select select "Online"
click at [421, 394] on select "Select an option Online CreditCardPOS Check Cash" at bounding box center [469, 407] width 133 height 27
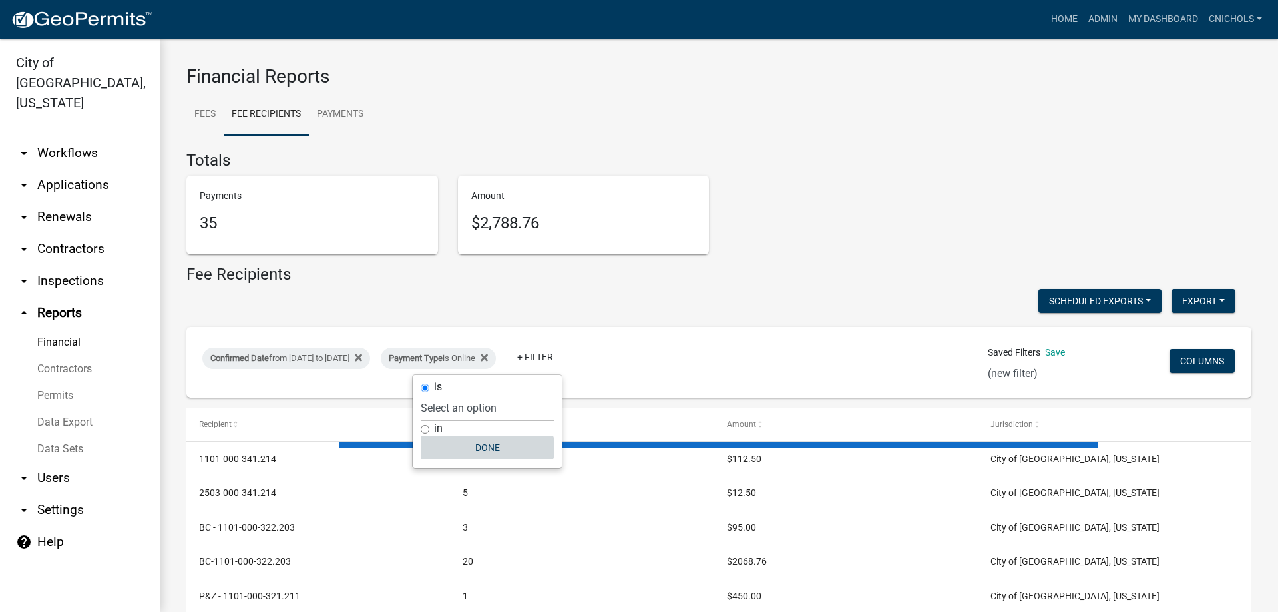
click at [504, 449] on button "Done" at bounding box center [487, 447] width 133 height 24
